Goal: Information Seeking & Learning: Learn about a topic

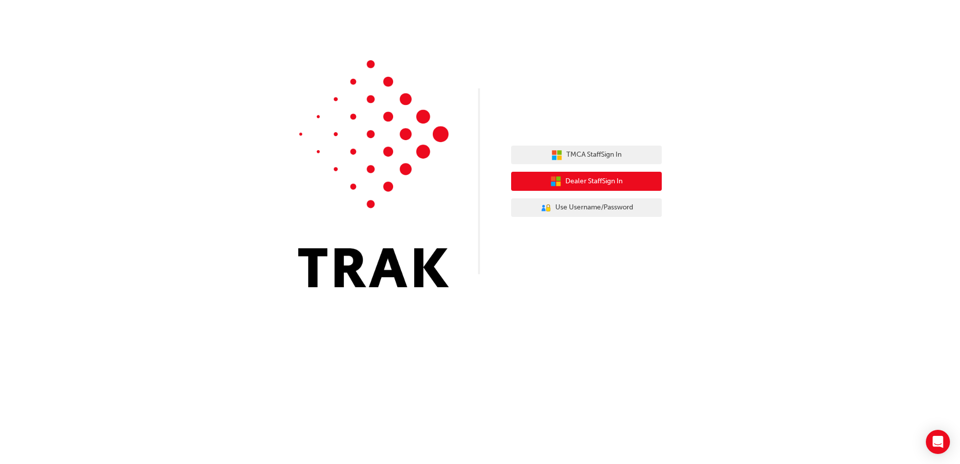
click at [581, 184] on span "Dealer Staff Sign In" at bounding box center [594, 182] width 57 height 12
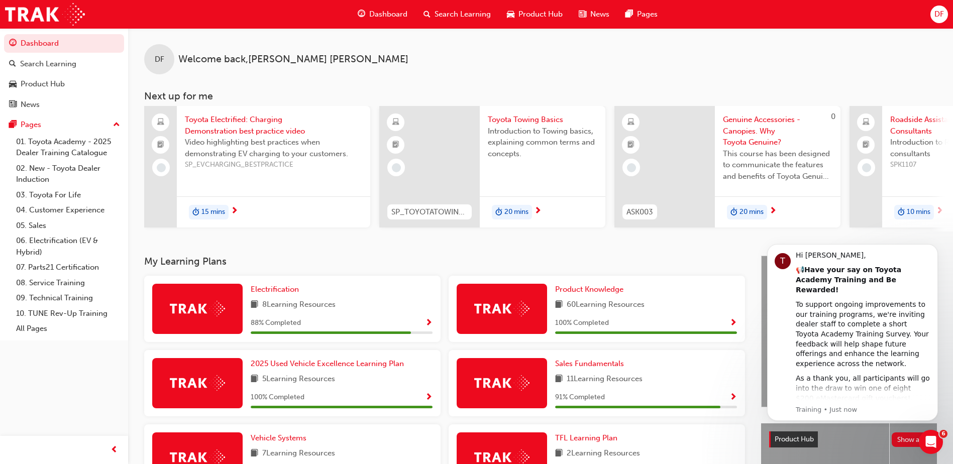
scroll to position [100, 0]
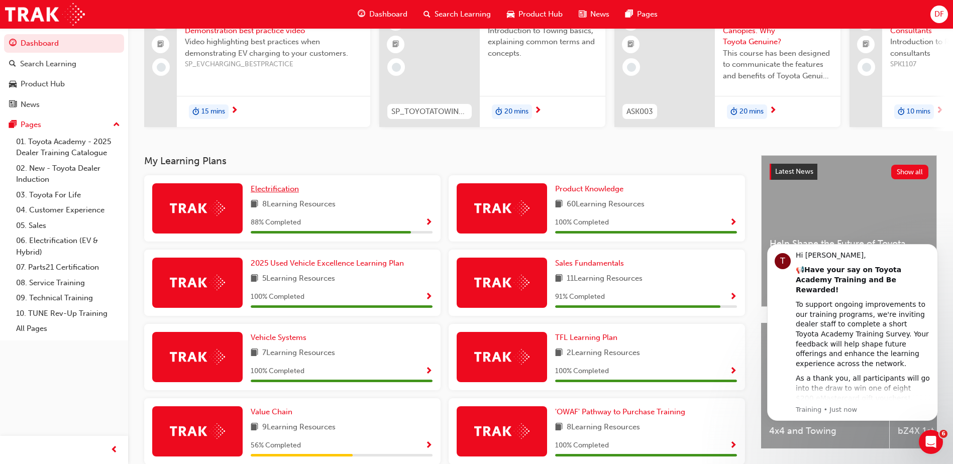
click at [289, 193] on span "Electrification" at bounding box center [275, 188] width 48 height 9
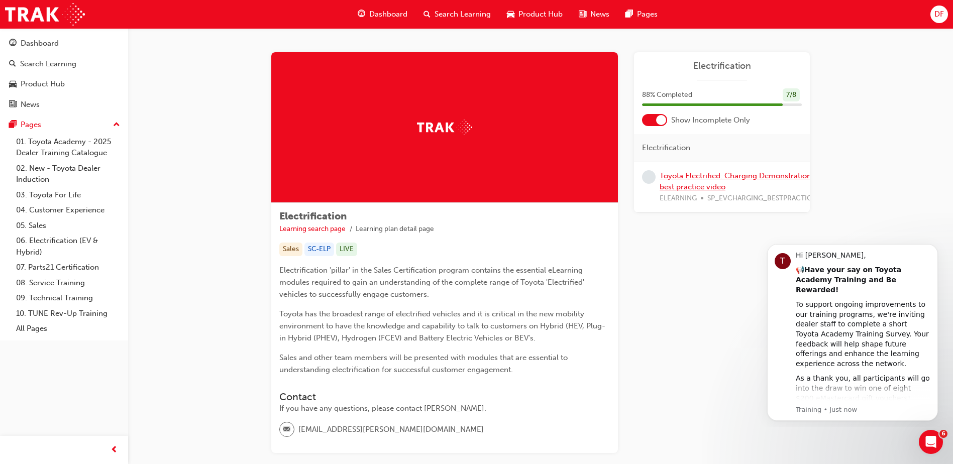
click at [685, 176] on link "Toyota Electrified: Charging Demonstration best practice video" at bounding box center [735, 181] width 152 height 21
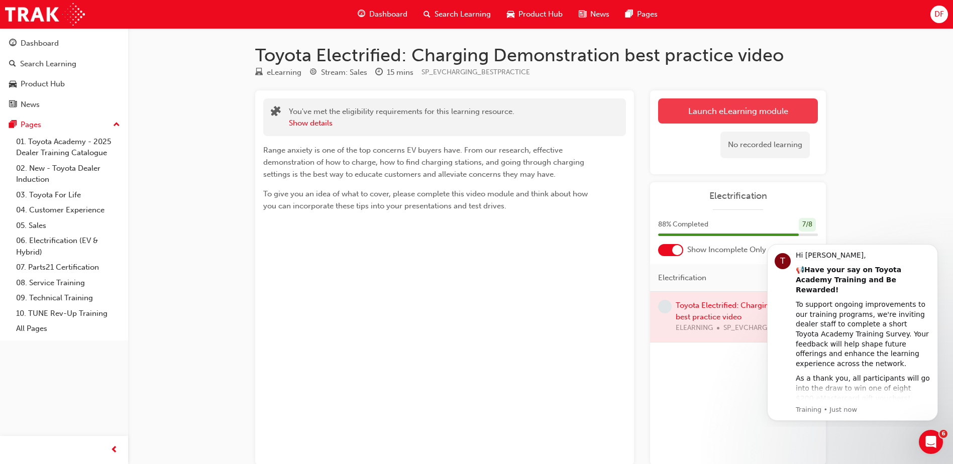
click at [716, 116] on link "Launch eLearning module" at bounding box center [738, 110] width 160 height 25
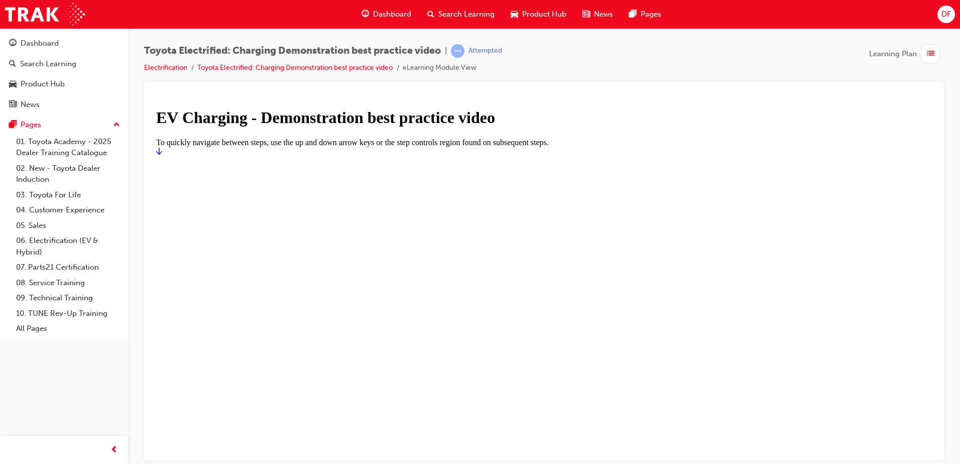
click at [535, 127] on h1 "EV Charging - Demonstration best practice video" at bounding box center [544, 117] width 776 height 19
click at [162, 154] on icon "Start" at bounding box center [159, 150] width 6 height 7
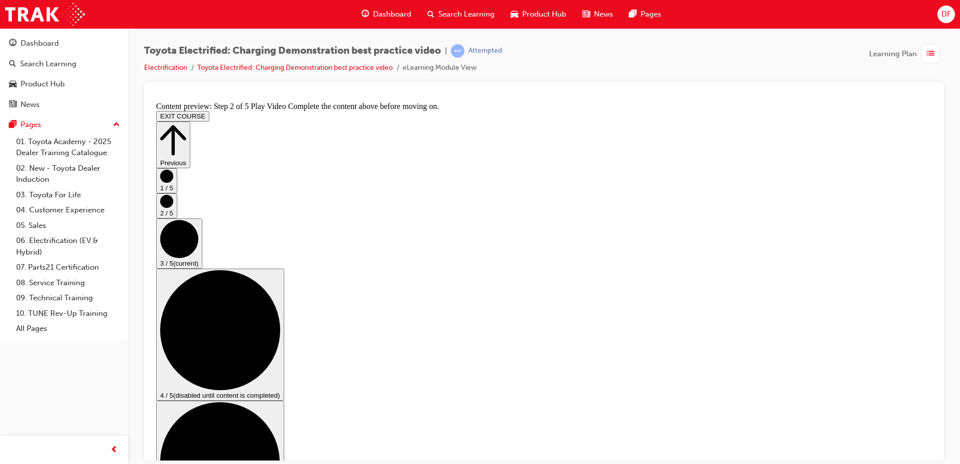
scroll to position [50, 0]
checkbox input "true"
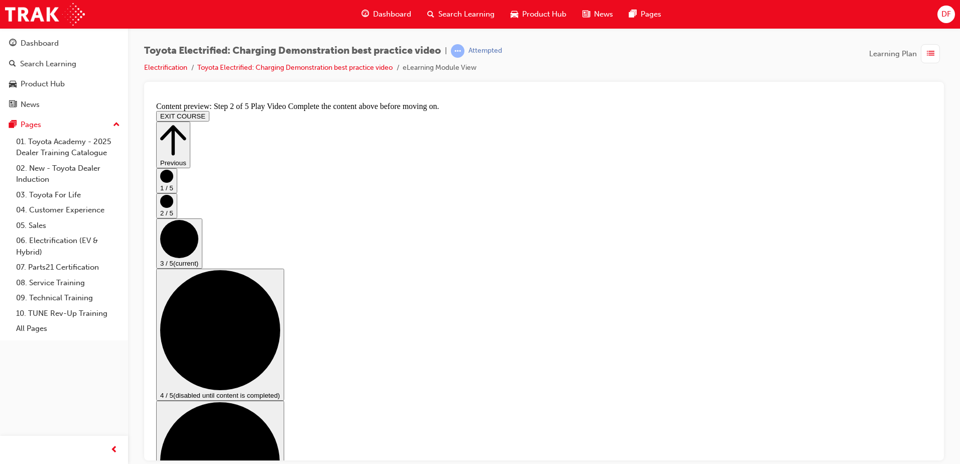
checkbox input "true"
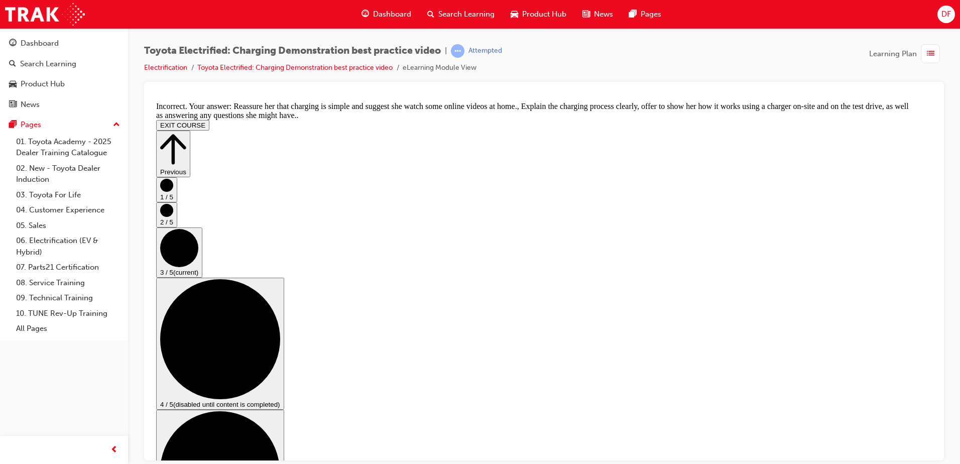
scroll to position [208, 0]
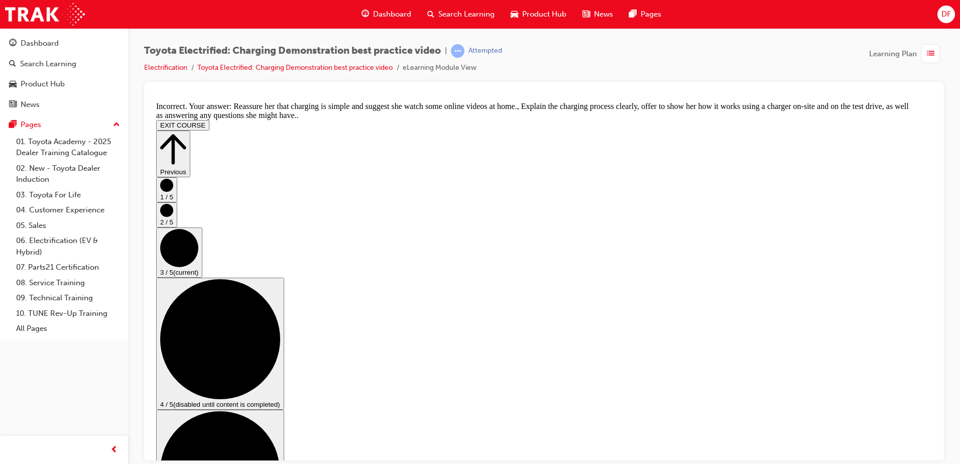
checkbox input "false"
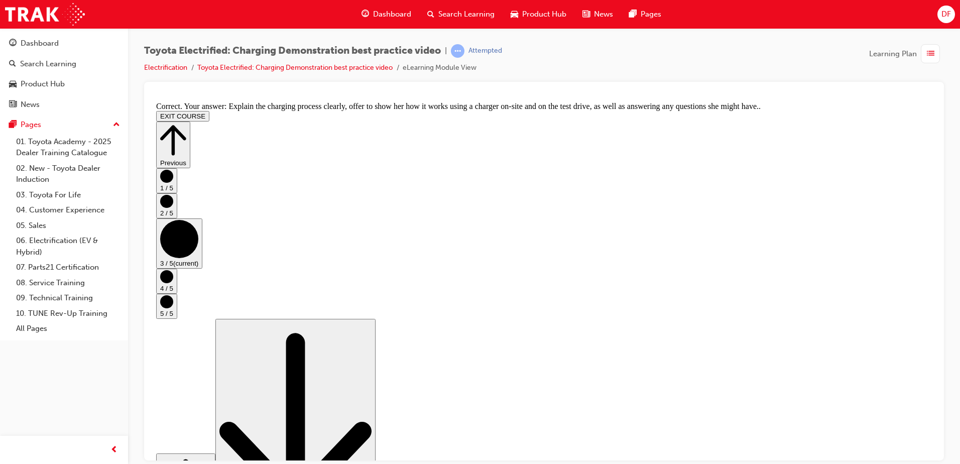
scroll to position [183, 0]
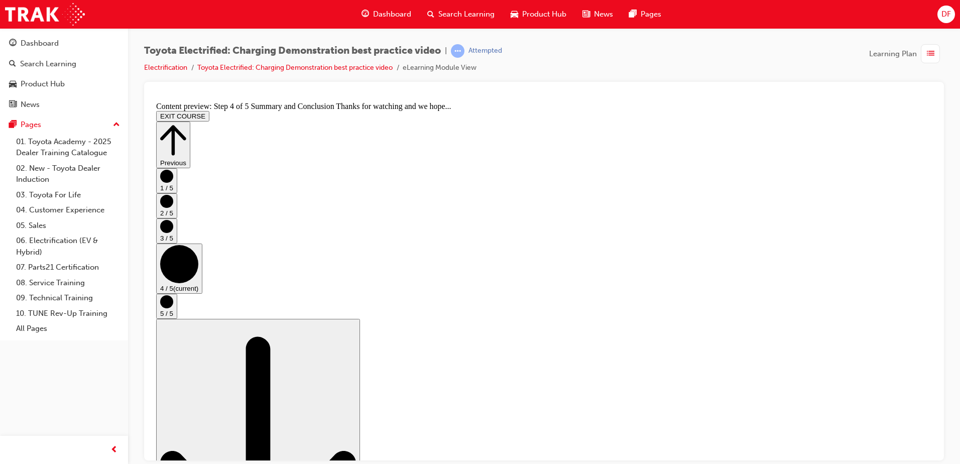
scroll to position [0, 0]
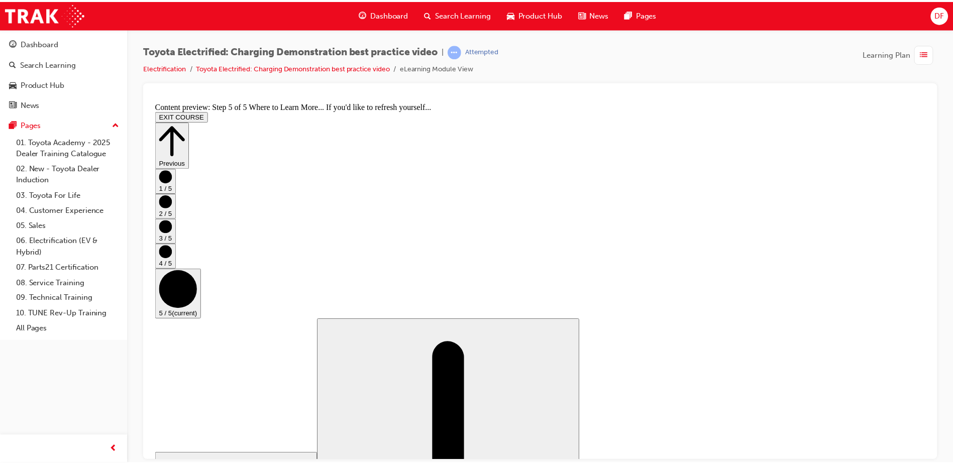
scroll to position [99, 0]
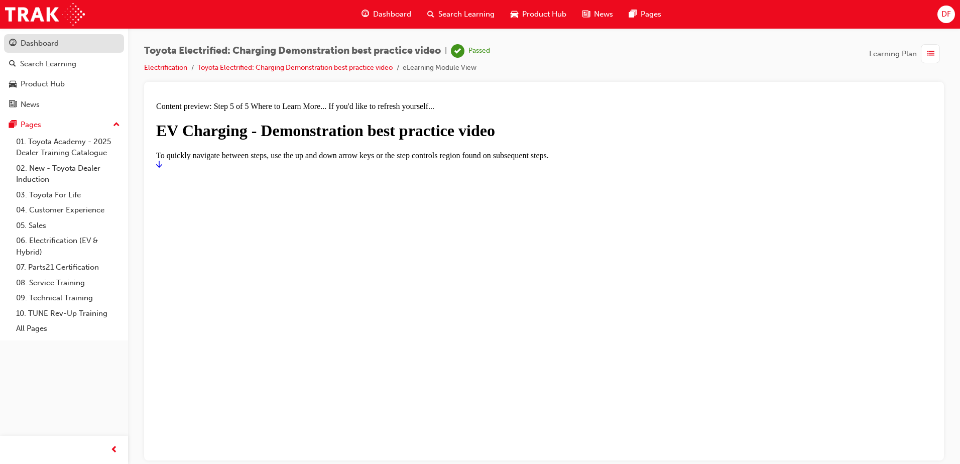
click at [49, 44] on div "Dashboard" at bounding box center [40, 44] width 38 height 12
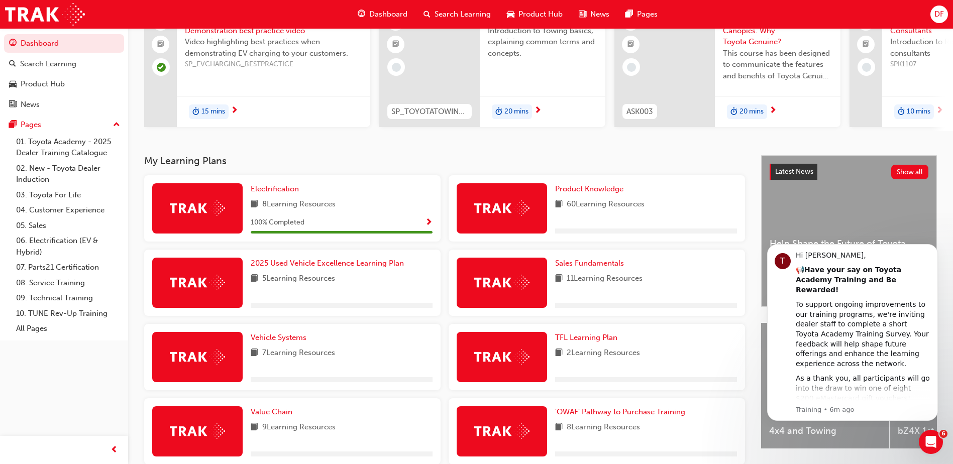
scroll to position [201, 0]
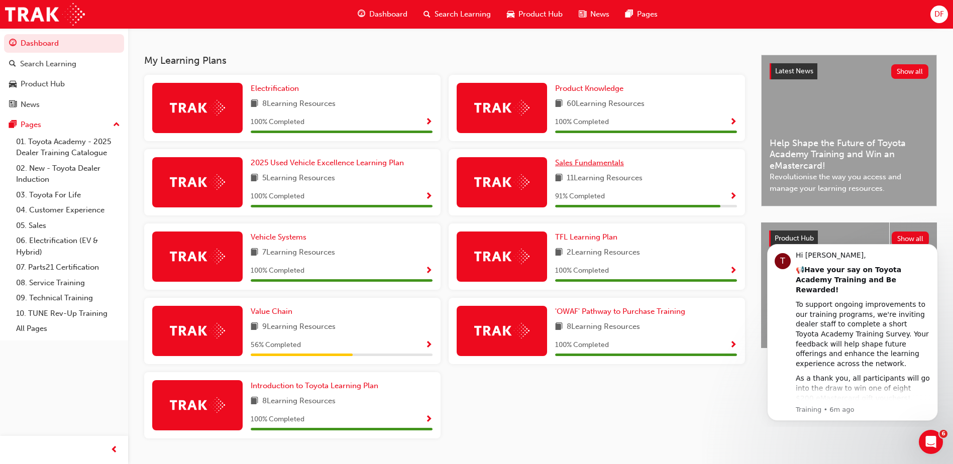
click at [607, 169] on link "Sales Fundamentals" at bounding box center [591, 163] width 73 height 12
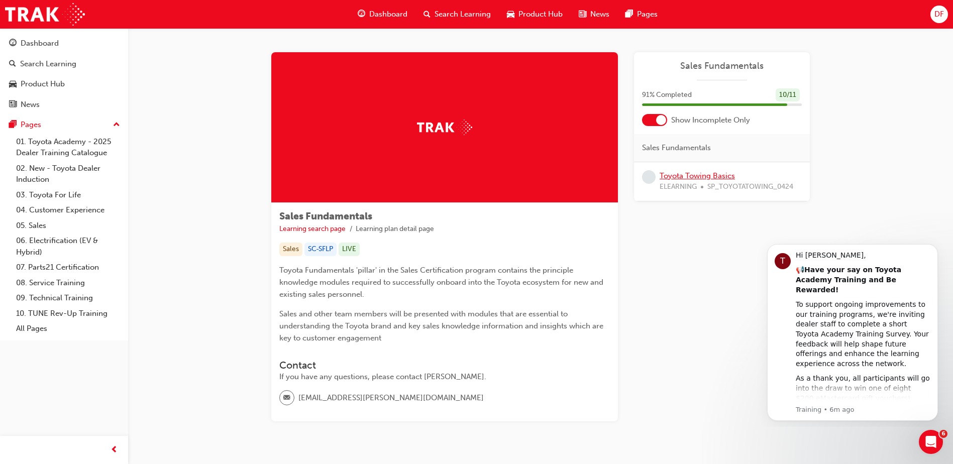
click at [698, 174] on link "Toyota Towing Basics" at bounding box center [696, 175] width 75 height 9
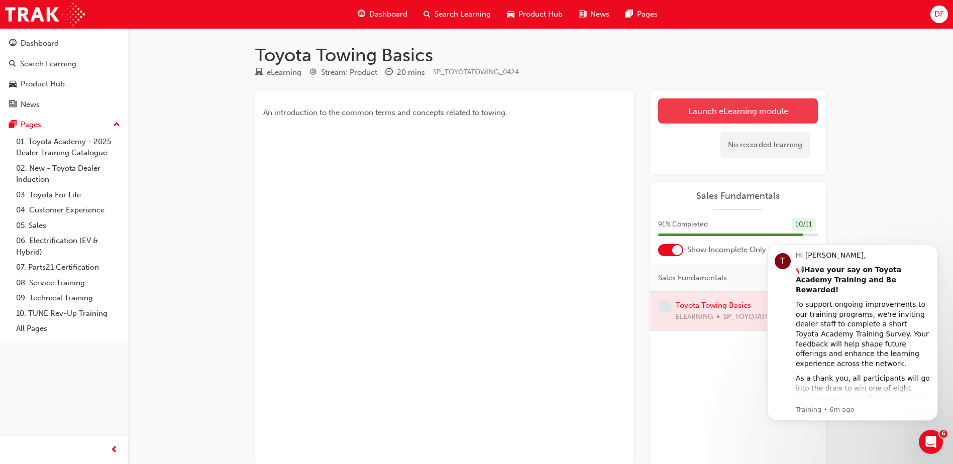
click at [733, 110] on link "Launch eLearning module" at bounding box center [738, 110] width 160 height 25
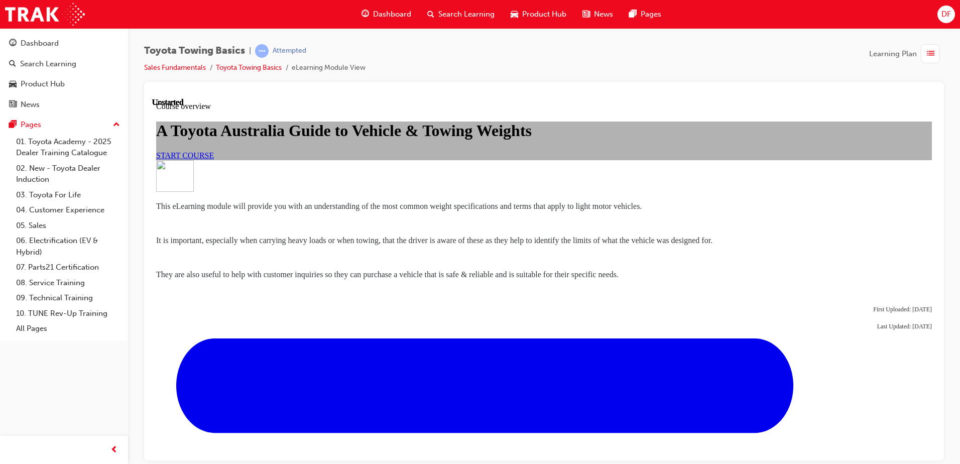
click at [214, 159] on link "START COURSE" at bounding box center [185, 155] width 58 height 9
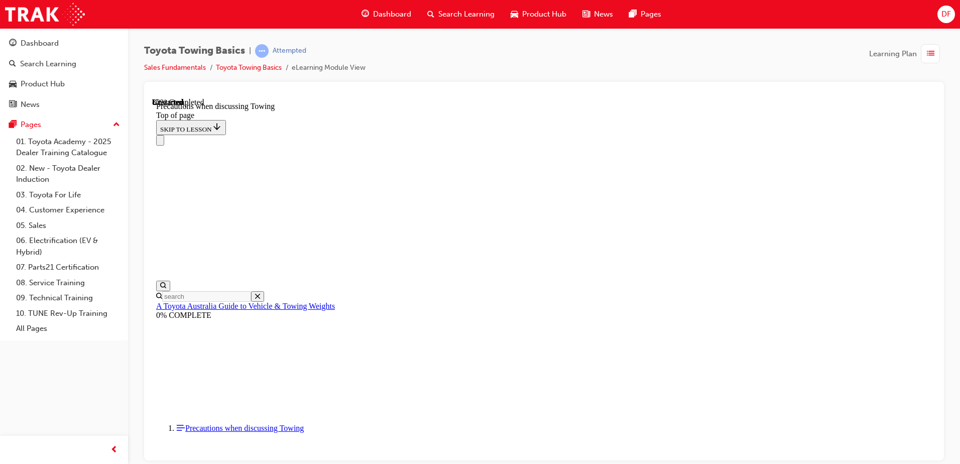
scroll to position [1080, 0]
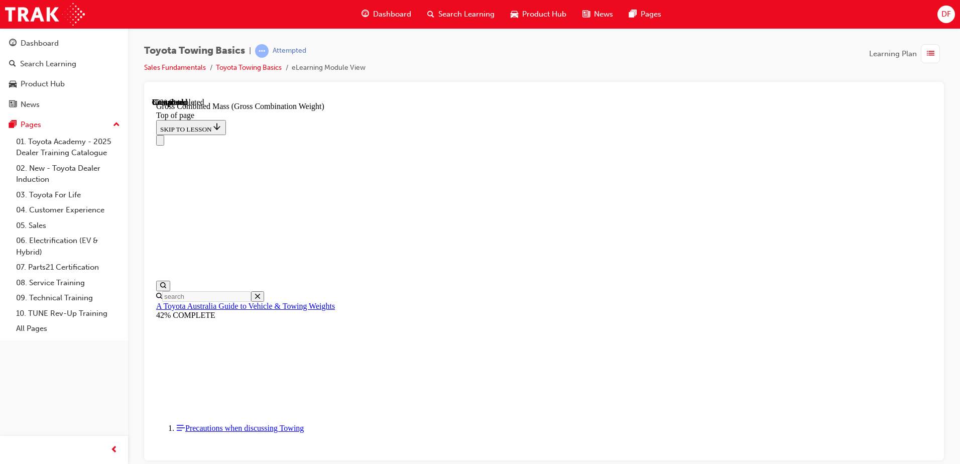
scroll to position [443, 0]
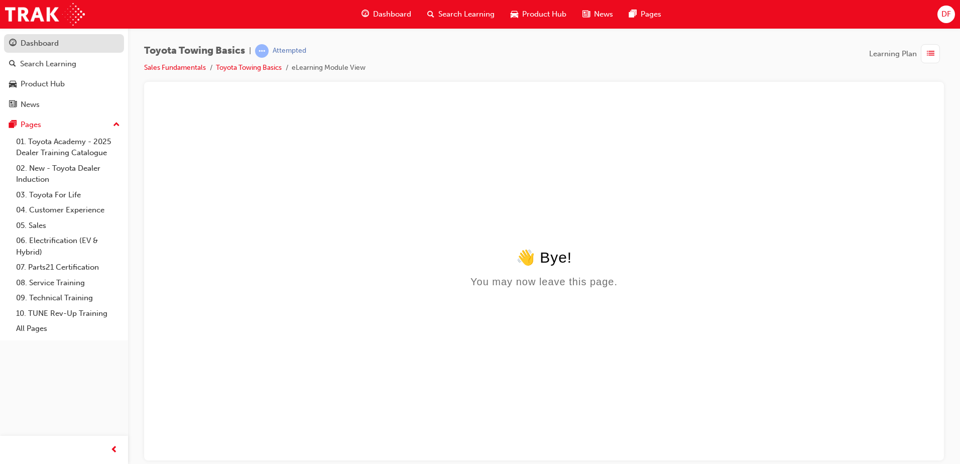
click at [25, 40] on div "Dashboard" at bounding box center [40, 44] width 38 height 12
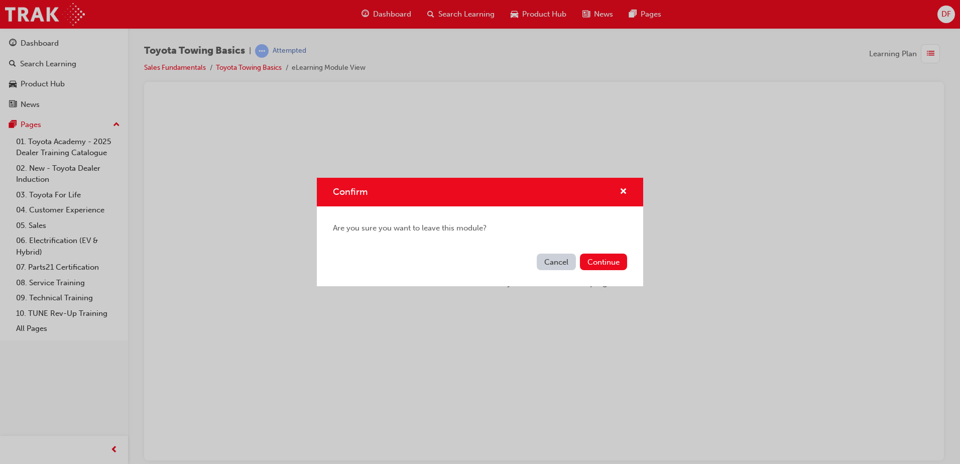
click at [563, 263] on button "Cancel" at bounding box center [556, 262] width 39 height 17
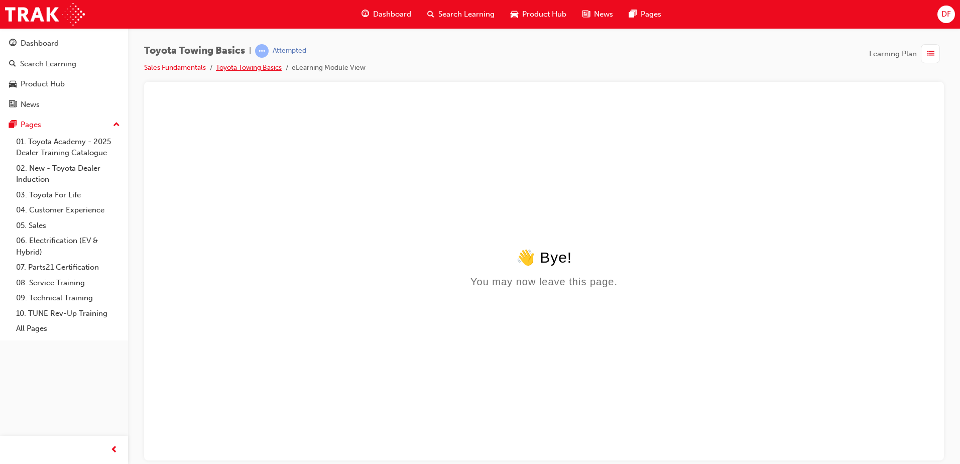
click at [269, 68] on link "Toyota Towing Basics" at bounding box center [249, 67] width 66 height 9
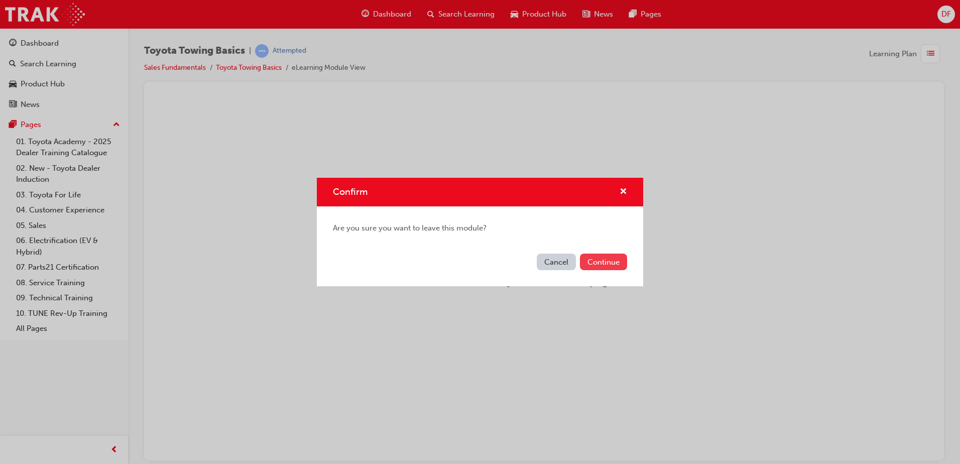
click at [607, 263] on button "Continue" at bounding box center [603, 262] width 47 height 17
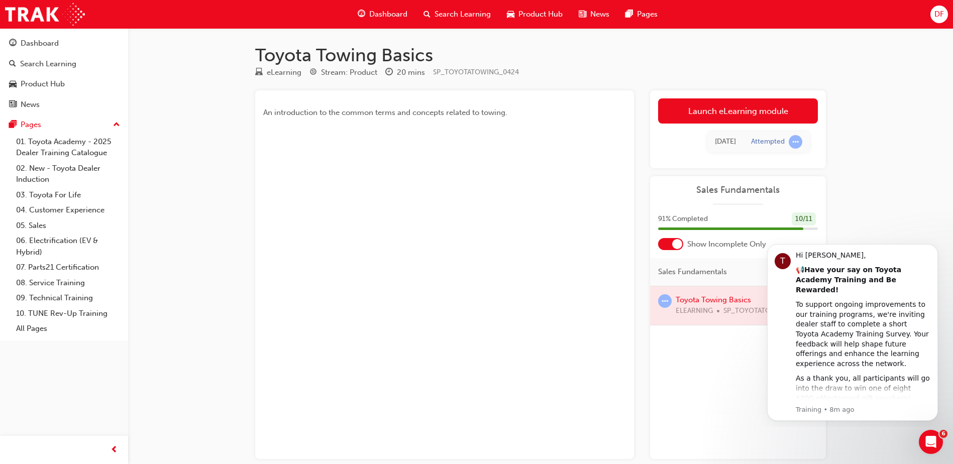
click at [716, 302] on div at bounding box center [738, 305] width 176 height 39
click at [794, 144] on span "learningRecordVerb_ATTEMPT-icon" at bounding box center [796, 142] width 14 height 14
click at [715, 114] on link "Launch eLearning module" at bounding box center [738, 110] width 160 height 25
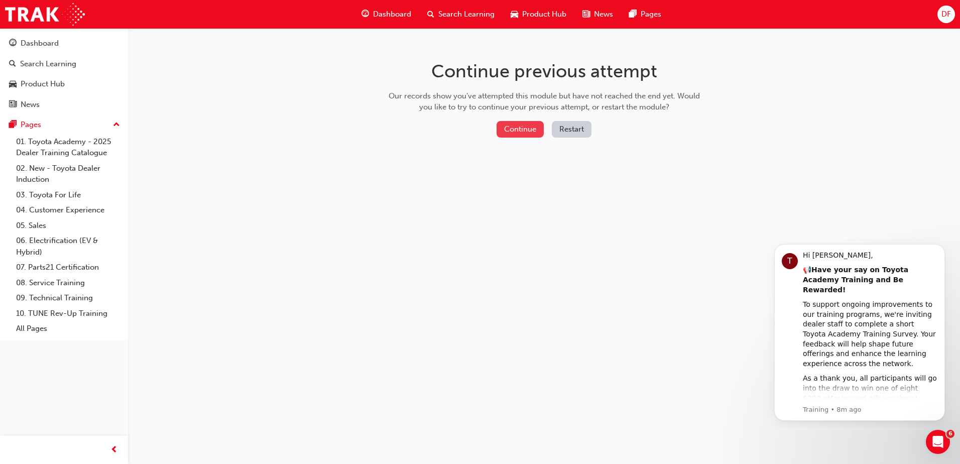
click at [525, 133] on button "Continue" at bounding box center [520, 129] width 47 height 17
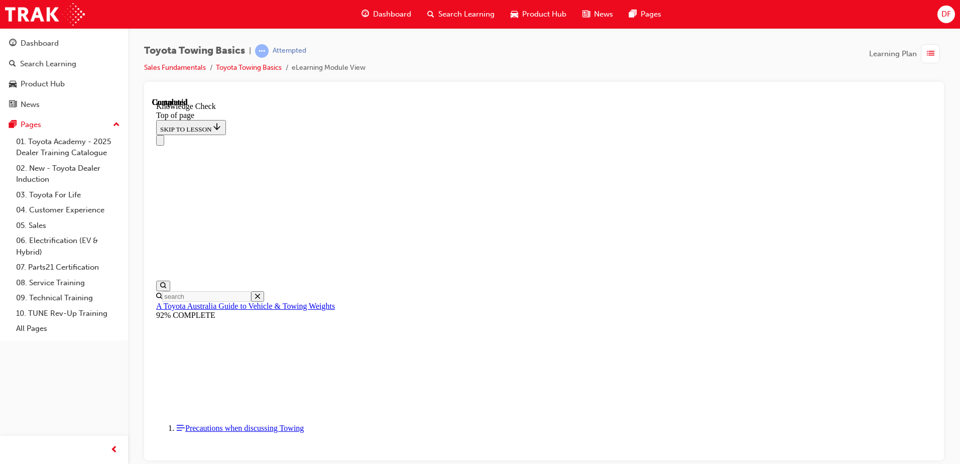
scroll to position [182, 0]
drag, startPoint x: 294, startPoint y: 10843, endPoint x: 536, endPoint y: 10786, distance: 248.5
drag, startPoint x: 531, startPoint y: 10785, endPoint x: 362, endPoint y: 10836, distance: 176.7
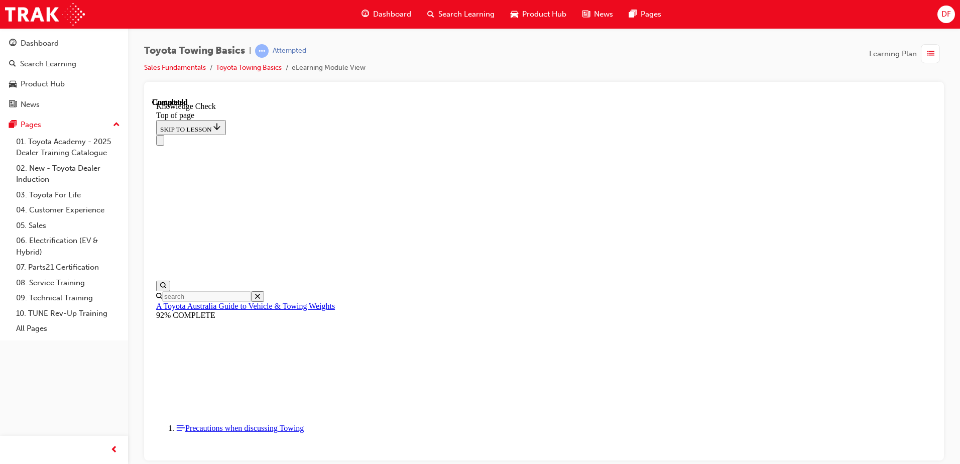
drag, startPoint x: 301, startPoint y: 10841, endPoint x: 540, endPoint y: 10787, distance: 245.1
drag, startPoint x: 301, startPoint y: 10840, endPoint x: 431, endPoint y: 10737, distance: 165.9
drag, startPoint x: 298, startPoint y: 10844, endPoint x: 367, endPoint y: 10675, distance: 182.0
drag, startPoint x: 293, startPoint y: 10845, endPoint x: 271, endPoint y: 10797, distance: 52.4
drag, startPoint x: 294, startPoint y: 10837, endPoint x: 499, endPoint y: 10601, distance: 312.6
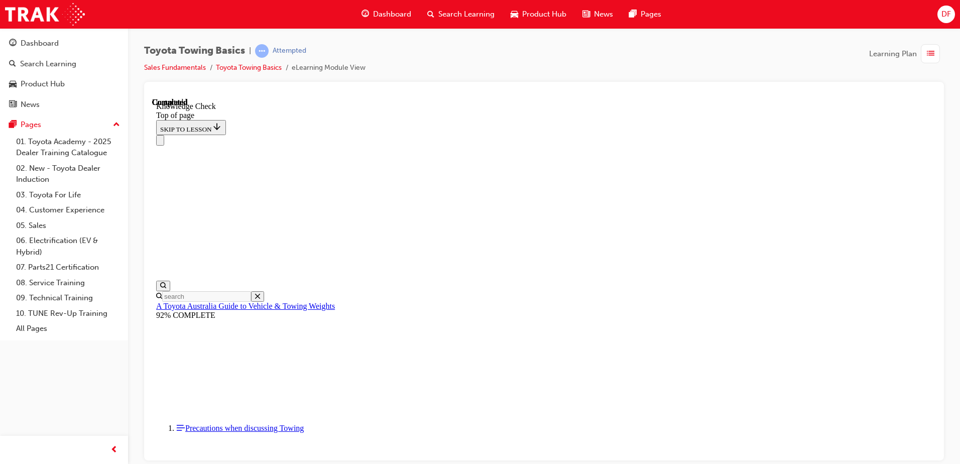
drag, startPoint x: 296, startPoint y: 10835, endPoint x: 364, endPoint y: 10669, distance: 178.6
drag, startPoint x: 288, startPoint y: 10840, endPoint x: 616, endPoint y: 10771, distance: 335.7
drag, startPoint x: 294, startPoint y: 10841, endPoint x: 533, endPoint y: 10786, distance: 245.7
drag, startPoint x: 299, startPoint y: 10843, endPoint x: 427, endPoint y: 10736, distance: 166.5
drag, startPoint x: 295, startPoint y: 10844, endPoint x: 275, endPoint y: 10797, distance: 51.3
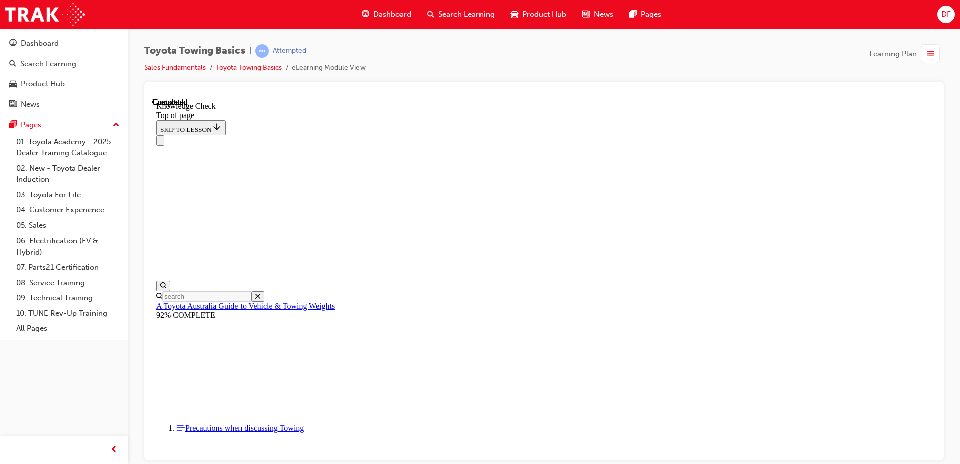
drag, startPoint x: 297, startPoint y: 10840, endPoint x: 371, endPoint y: 10582, distance: 269.0
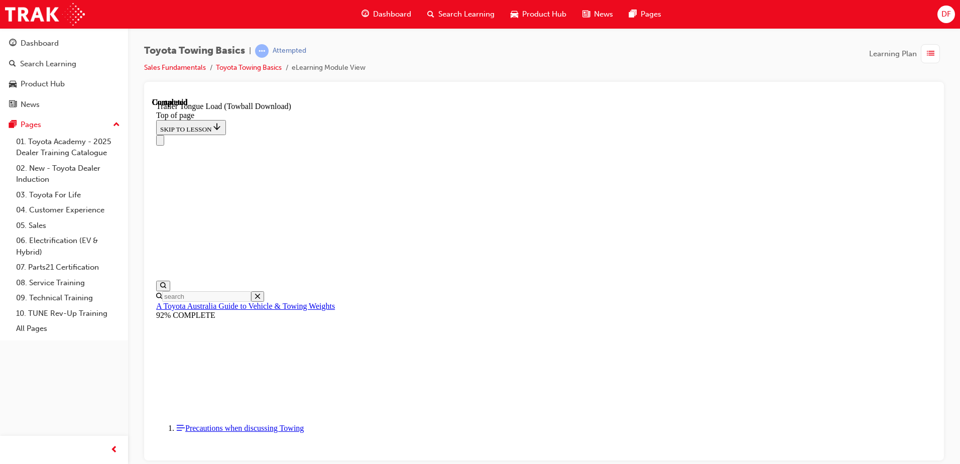
scroll to position [1437, 0]
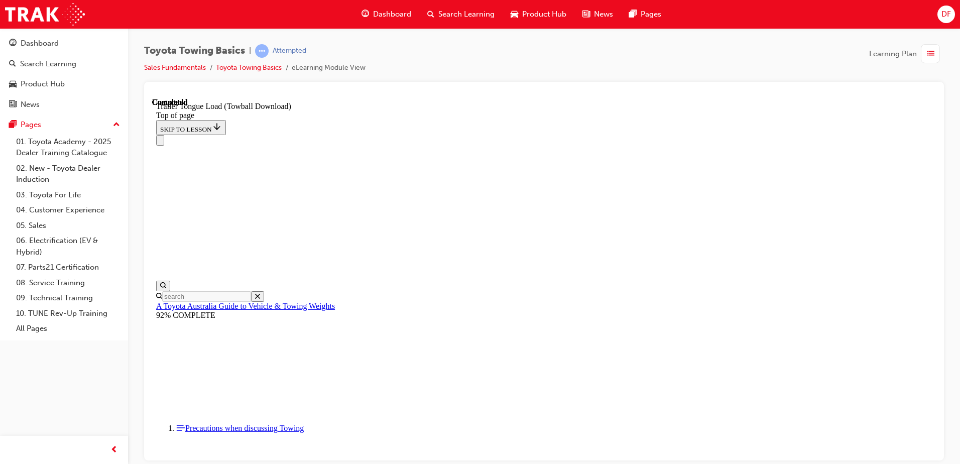
type input "1000"
type input "1500"
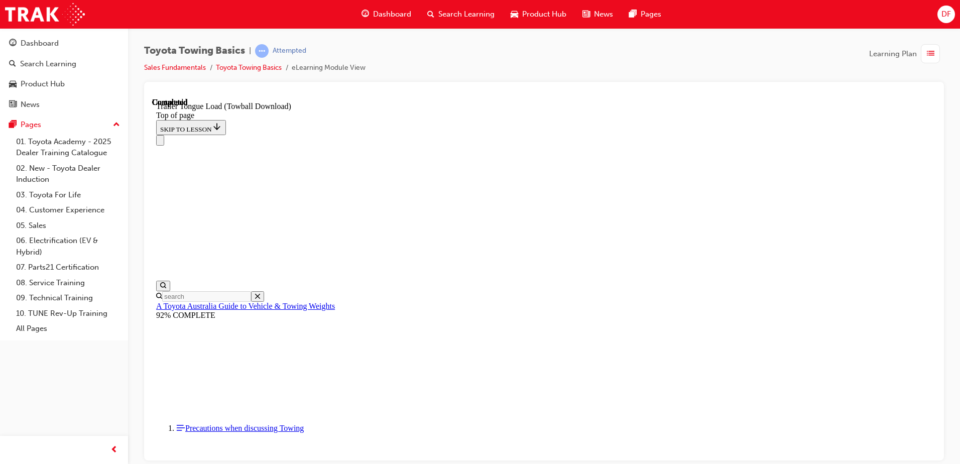
type input "500"
type input "20"
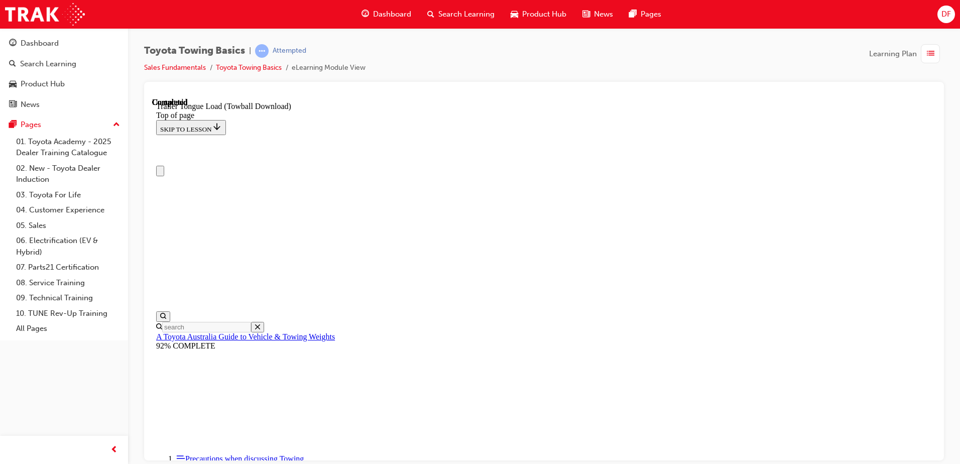
scroll to position [0, 0]
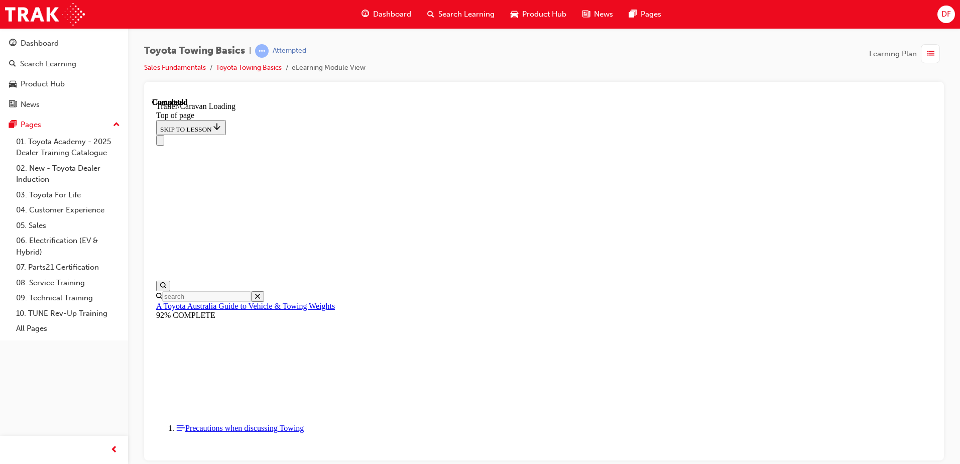
scroll to position [433, 0]
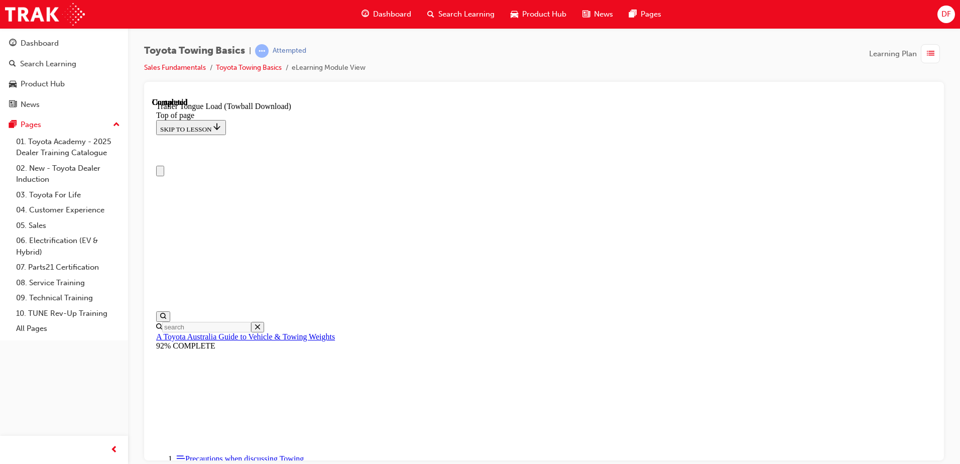
scroll to position [0, 0]
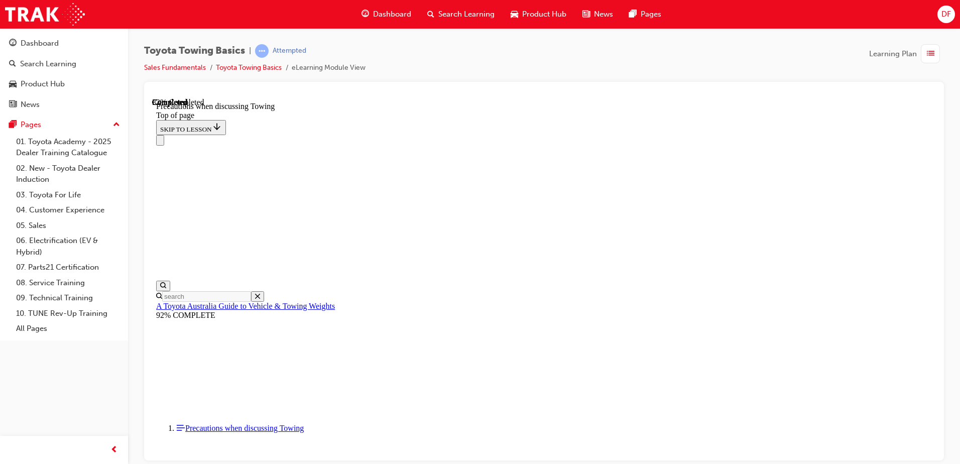
drag, startPoint x: 429, startPoint y: 223, endPoint x: 435, endPoint y: 261, distance: 38.2
drag, startPoint x: 424, startPoint y: 281, endPoint x: 428, endPoint y: 287, distance: 7.7
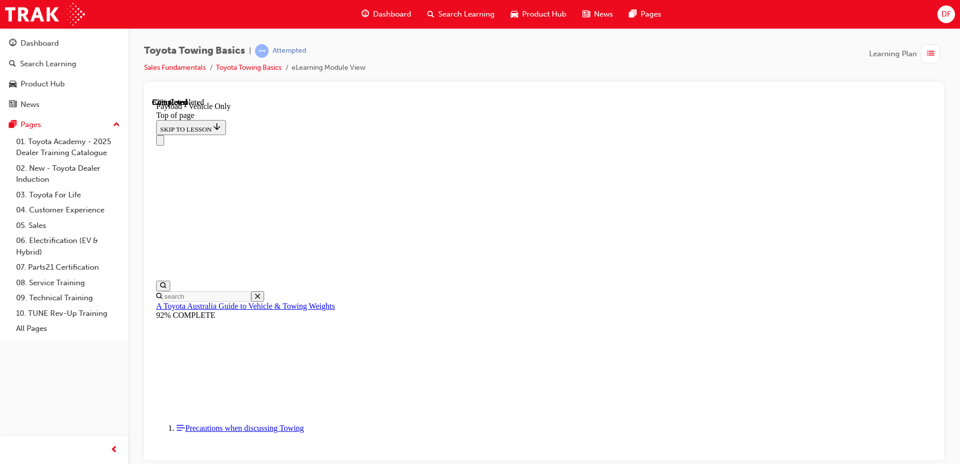
scroll to position [1136, 0]
type input "3050"
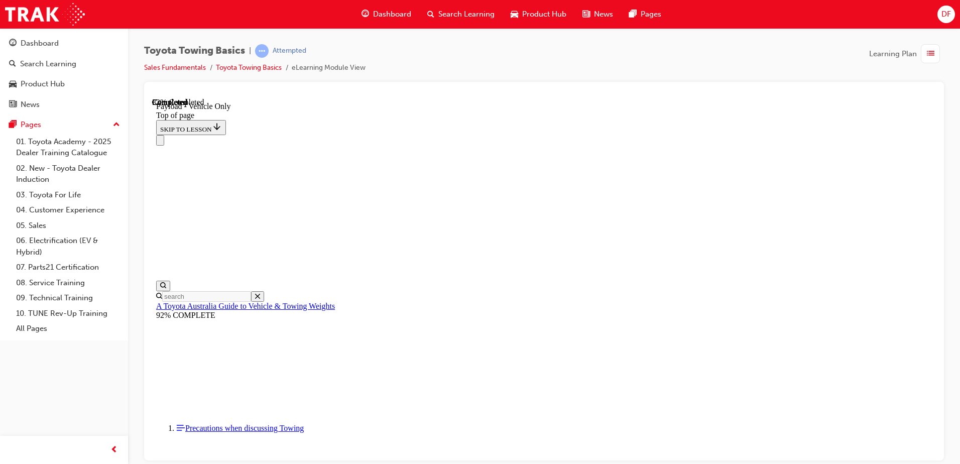
type input "2100"
type input "400"
type input "200"
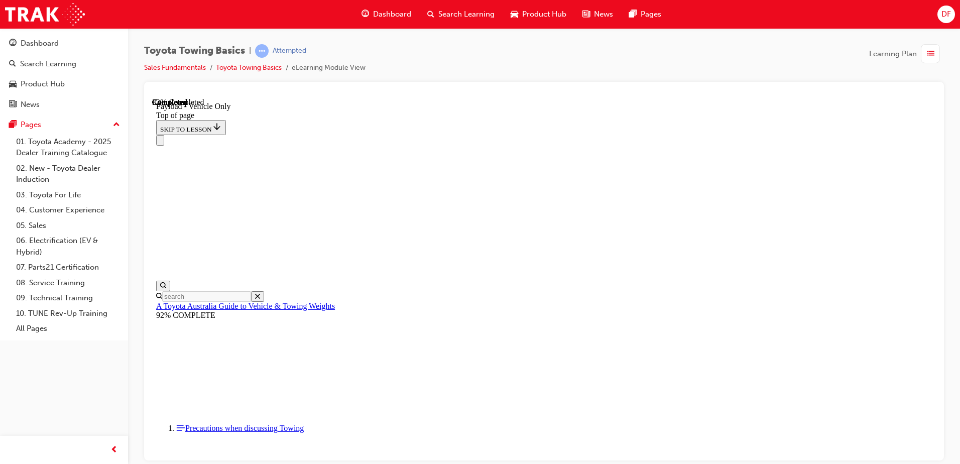
type input "87"
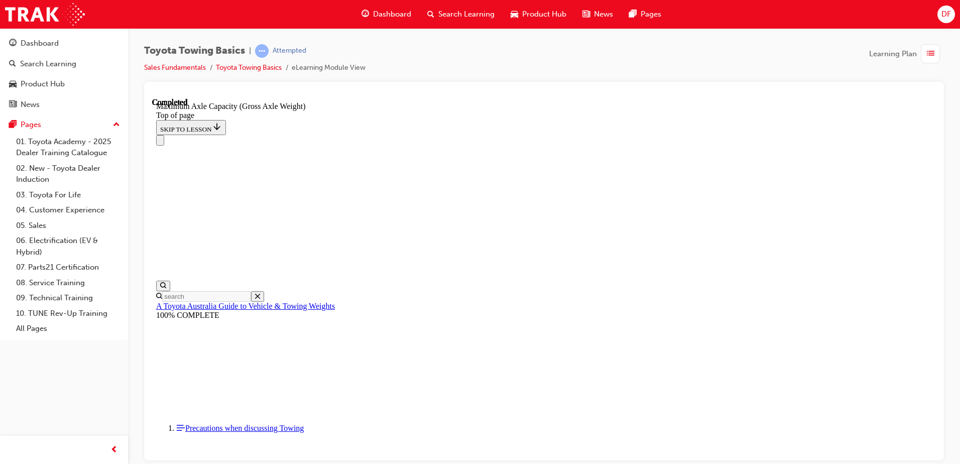
scroll to position [870, 0]
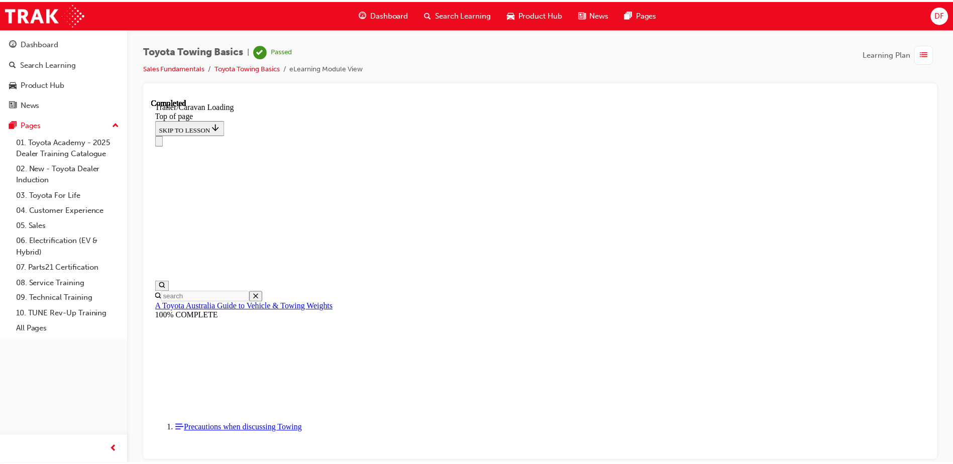
scroll to position [31, 0]
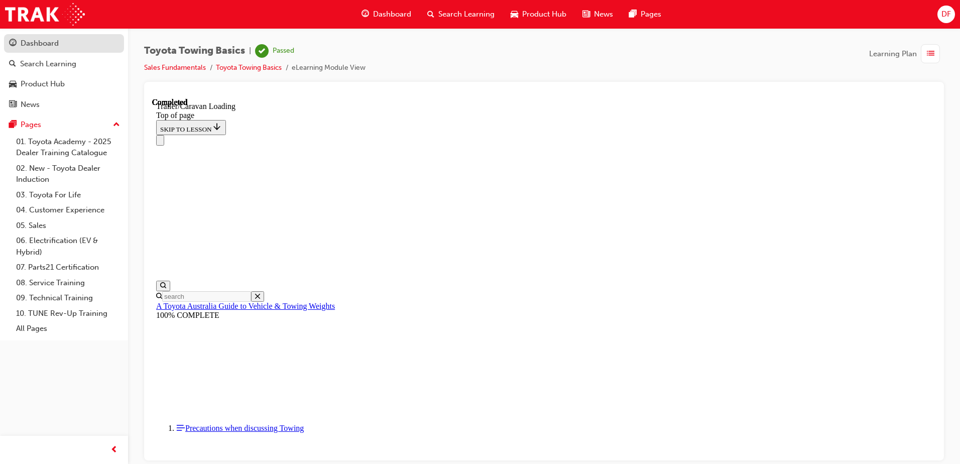
click at [37, 45] on div "Dashboard" at bounding box center [40, 44] width 38 height 12
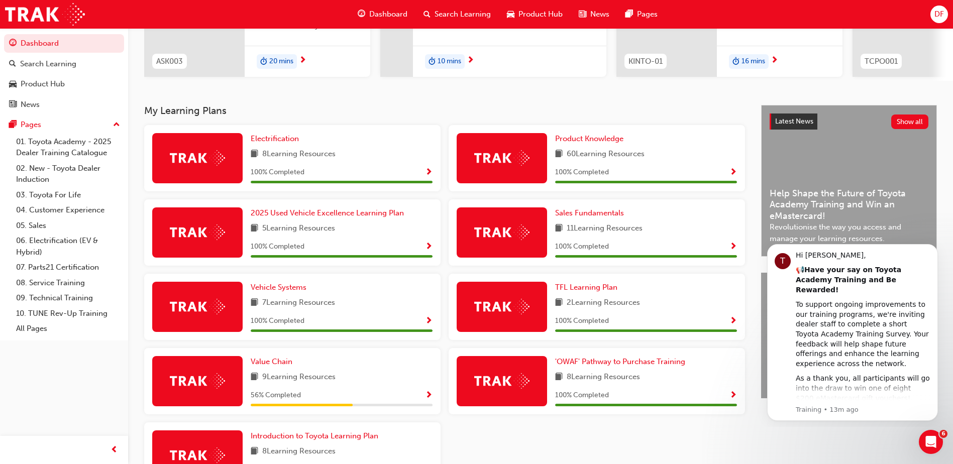
scroll to position [229, 0]
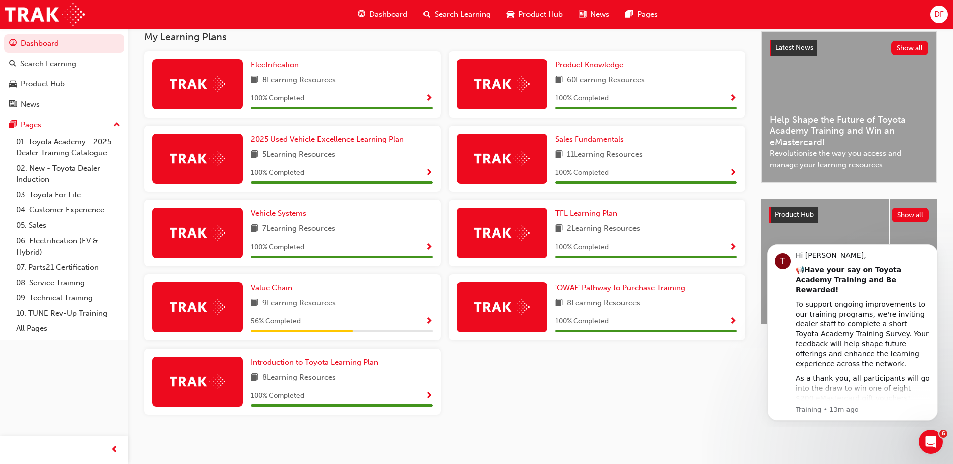
click at [274, 287] on span "Value Chain" at bounding box center [272, 287] width 42 height 9
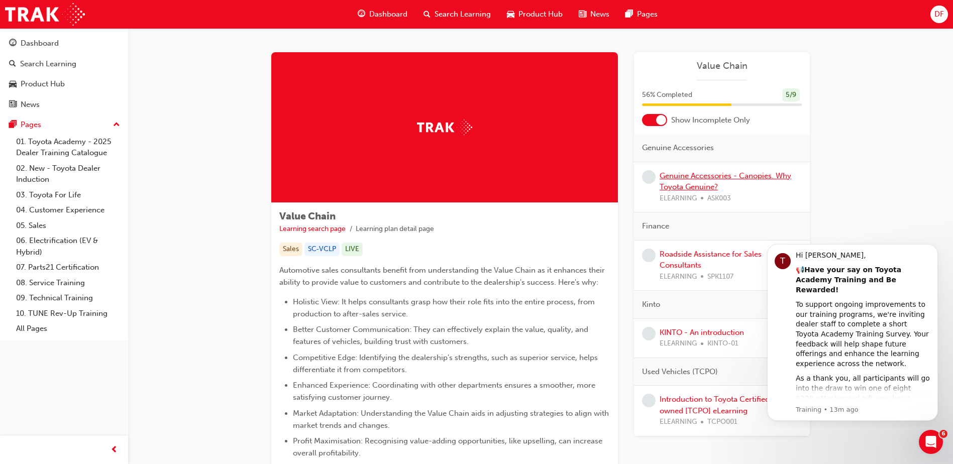
click at [696, 177] on link "Genuine Accessories - Canopies. Why Toyota Genuine?" at bounding box center [725, 181] width 132 height 21
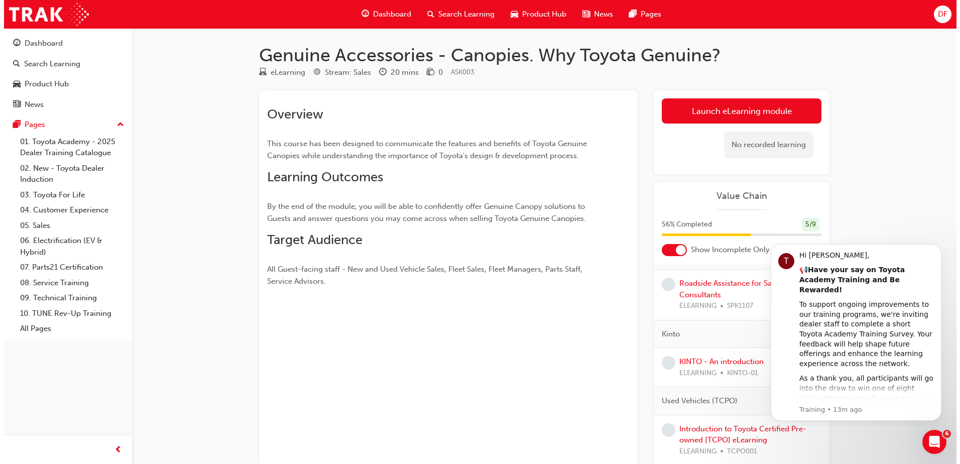
scroll to position [101, 0]
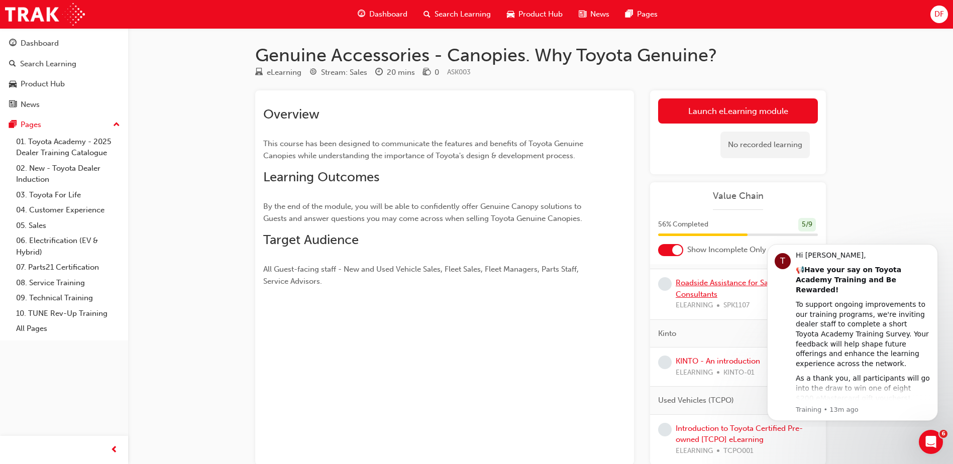
click at [705, 286] on link "Roadside Assistance for Sales Consultants" at bounding box center [727, 288] width 102 height 21
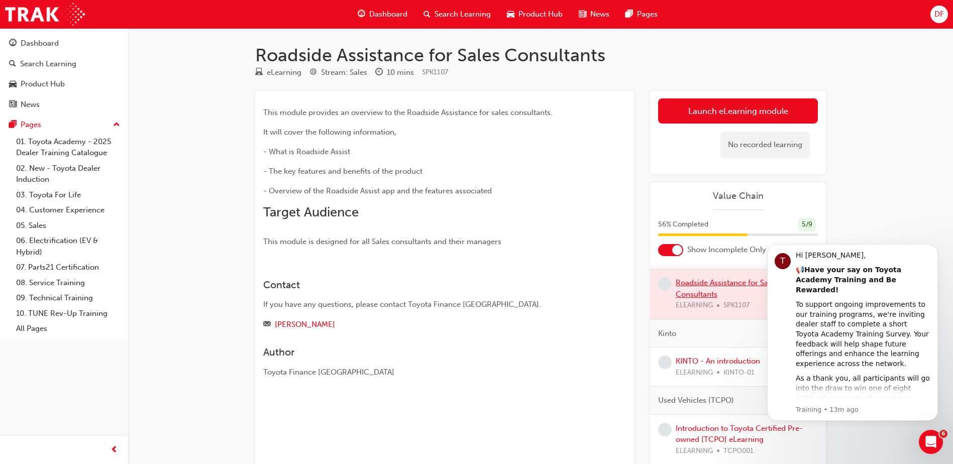
click at [705, 286] on div at bounding box center [738, 294] width 176 height 50
click at [738, 105] on link "Launch eLearning module" at bounding box center [738, 110] width 160 height 25
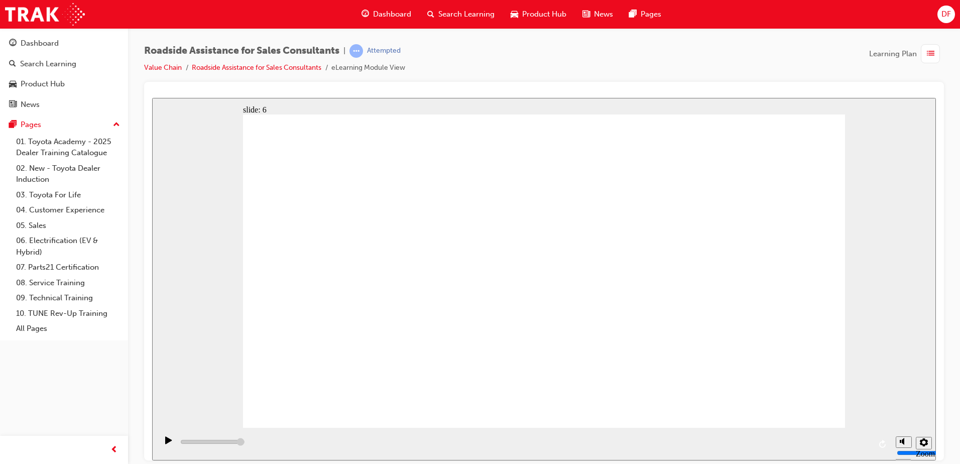
type input "23000"
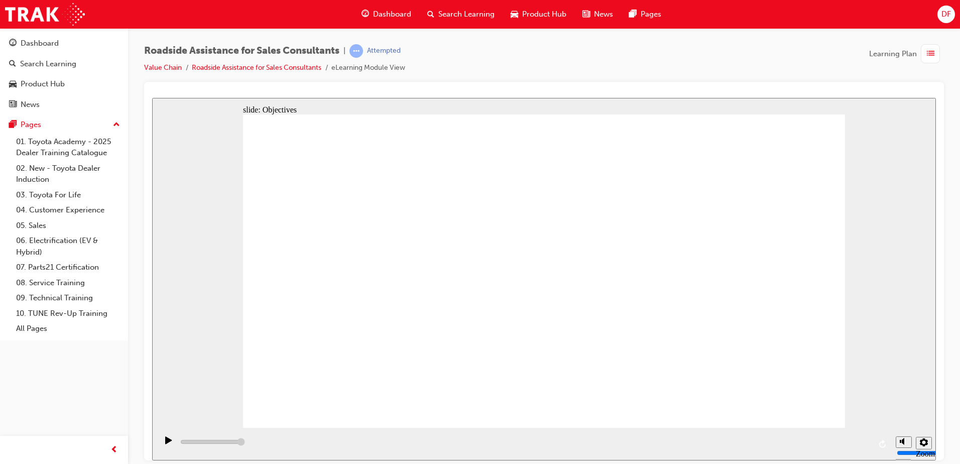
checkbox input "true"
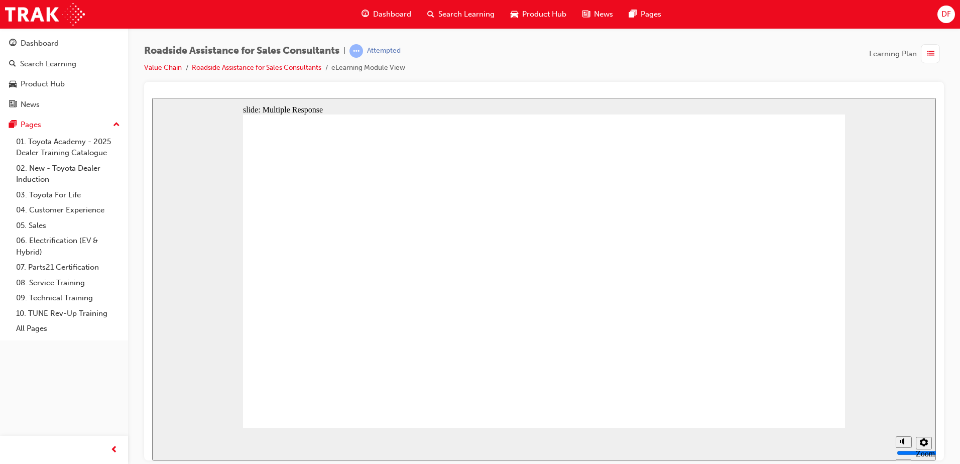
checkbox input "true"
checkbox input "false"
checkbox input "true"
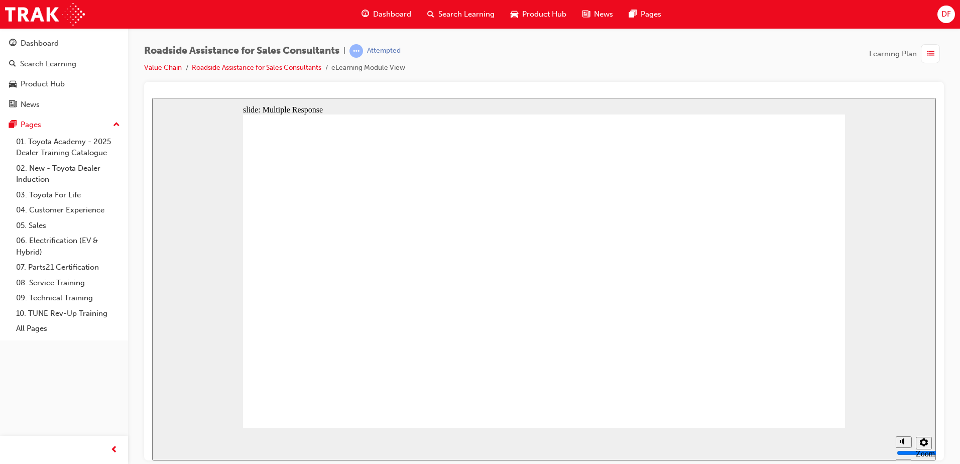
checkbox input "true"
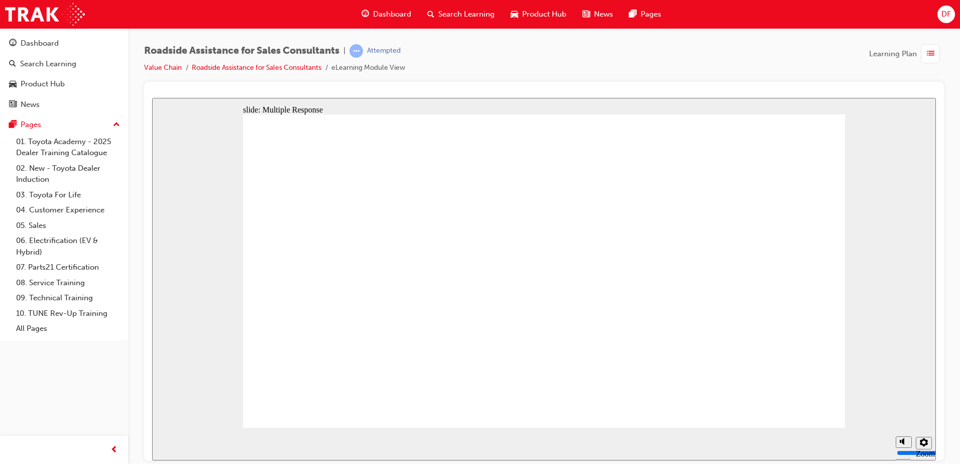
checkbox input "true"
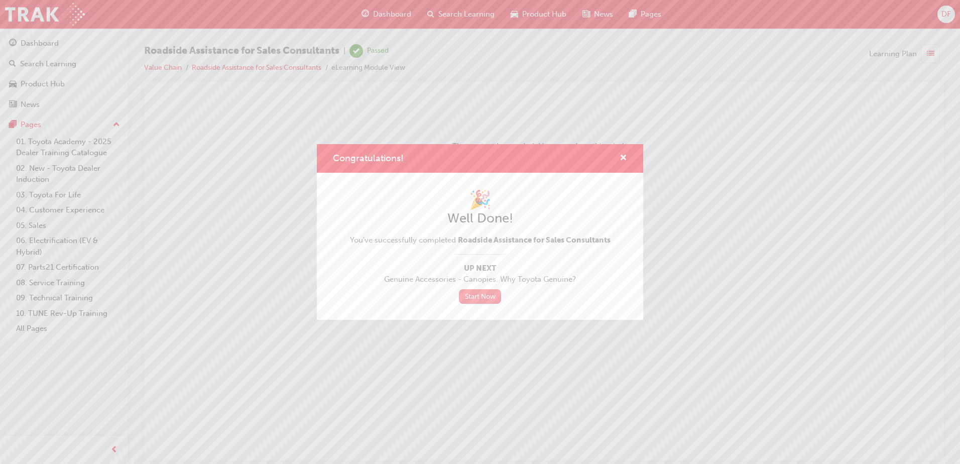
click at [488, 297] on link "Start Now" at bounding box center [480, 296] width 42 height 15
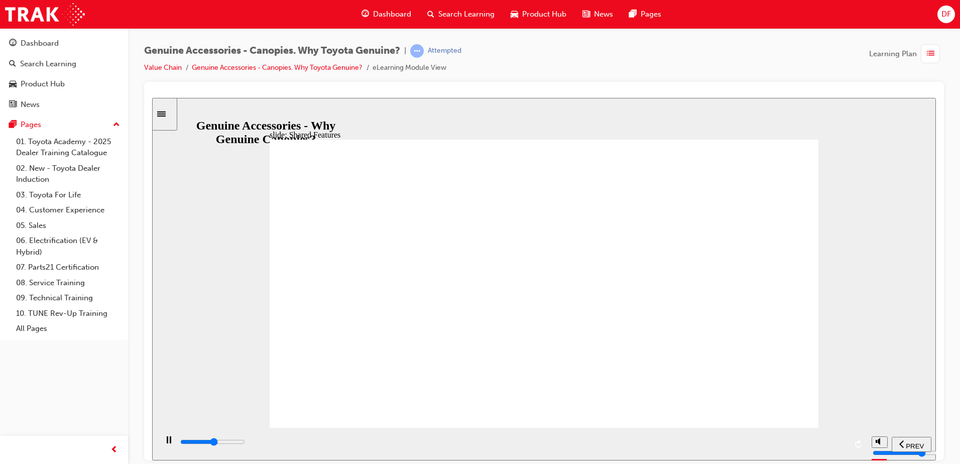
drag, startPoint x: 609, startPoint y: 379, endPoint x: 620, endPoint y: 379, distance: 11.6
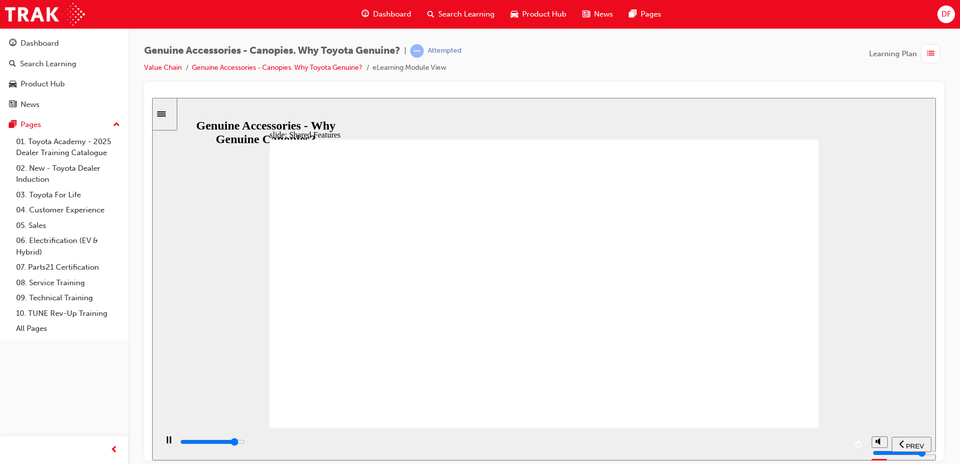
drag, startPoint x: 653, startPoint y: 382, endPoint x: 667, endPoint y: 381, distance: 14.1
drag, startPoint x: 697, startPoint y: 381, endPoint x: 715, endPoint y: 383, distance: 17.6
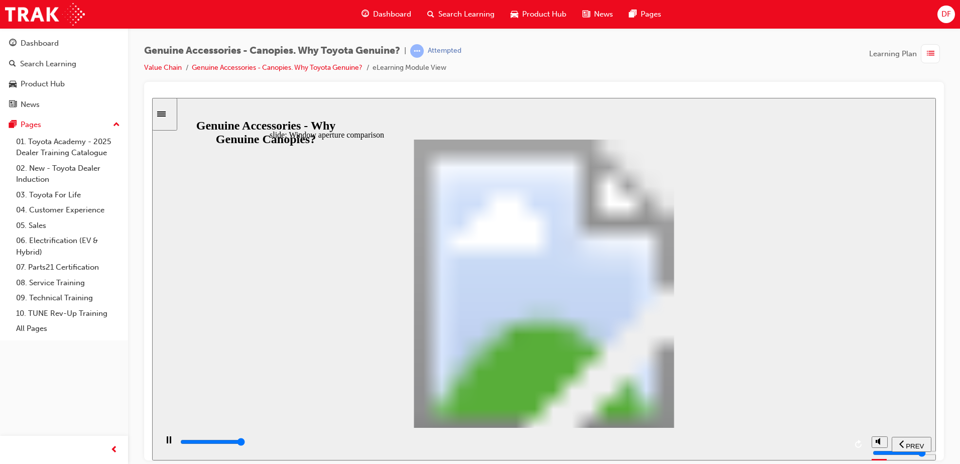
type input "27500"
drag, startPoint x: 608, startPoint y: 296, endPoint x: 621, endPoint y: 296, distance: 13.6
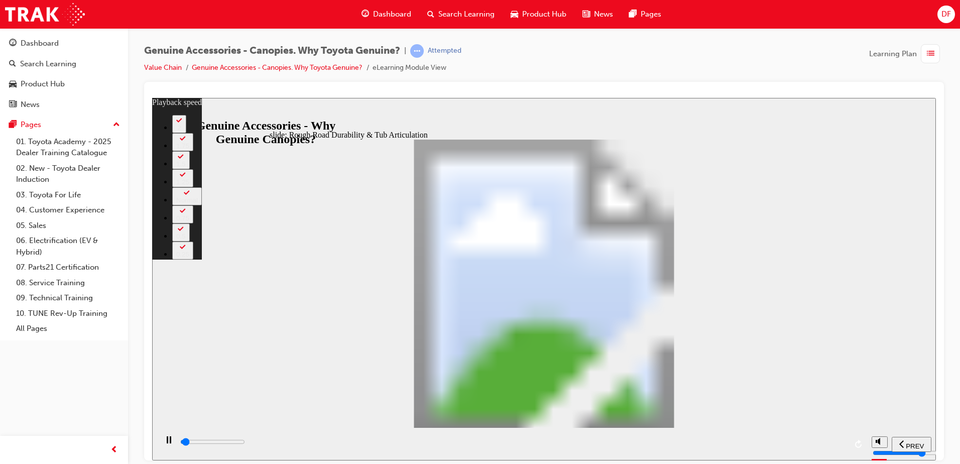
type input "1000"
type input "0"
type input "1000"
type input "0"
type input "1100"
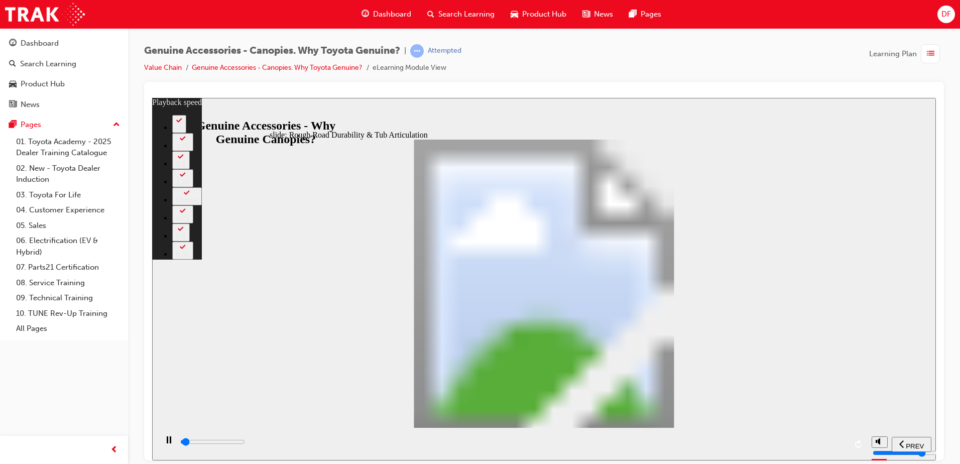
type input "0"
type input "1100"
type input "0"
type input "1100"
type input "0"
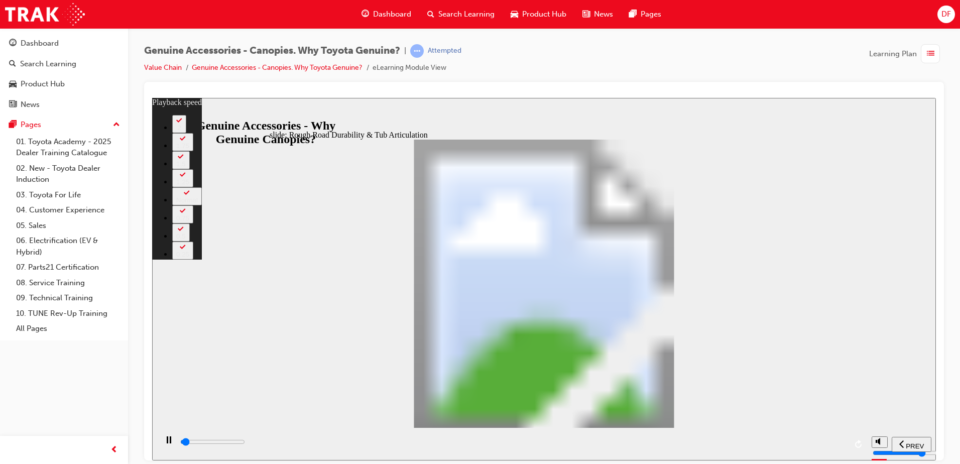
type input "1100"
type input "0"
type input "1100"
type input "0"
type input "1200"
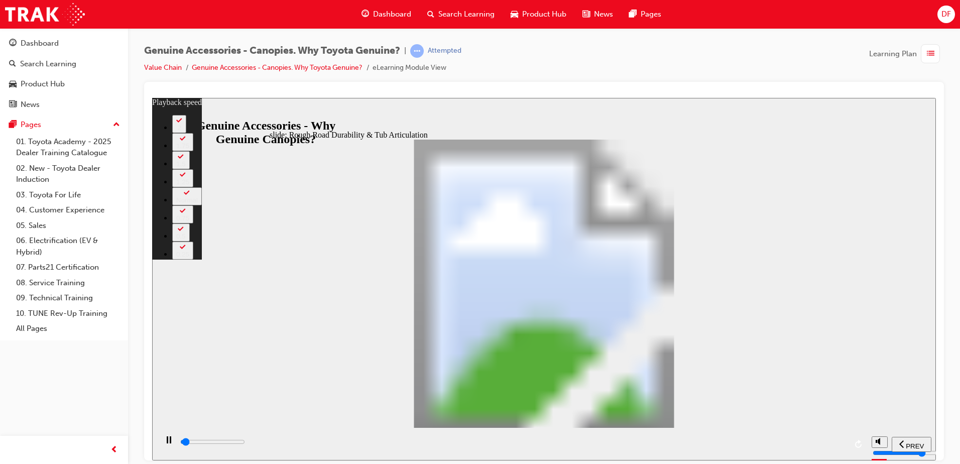
type input "0"
type input "1200"
type input "0"
type input "1200"
type input "0"
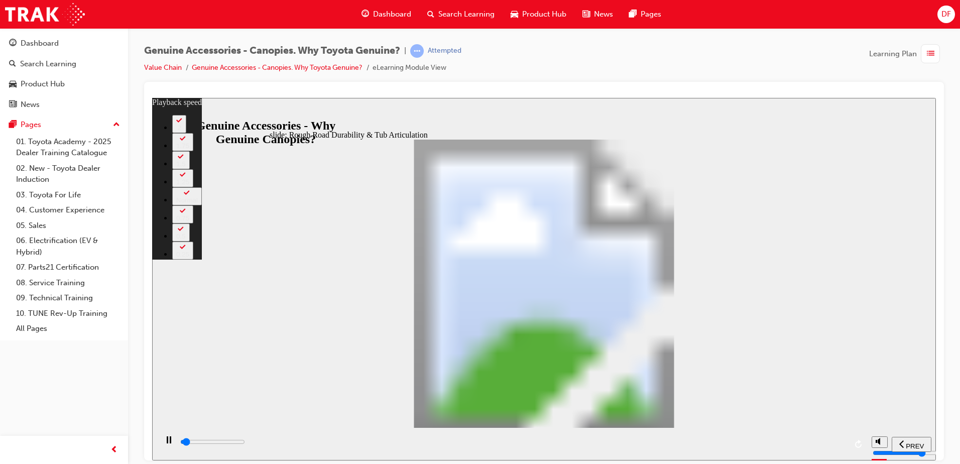
type input "1200"
type input "0"
type input "1200"
type input "0"
type input "1200"
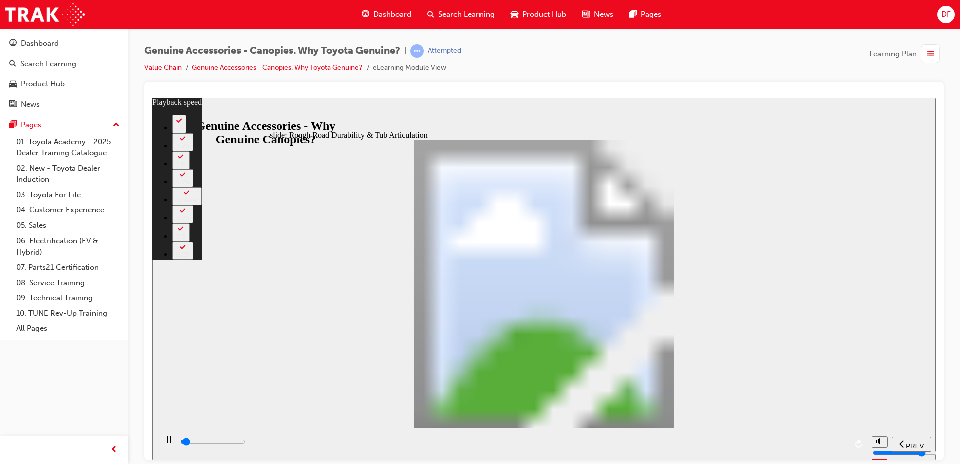
type input "0"
type input "1300"
type input "0"
type input "1300"
type input "0"
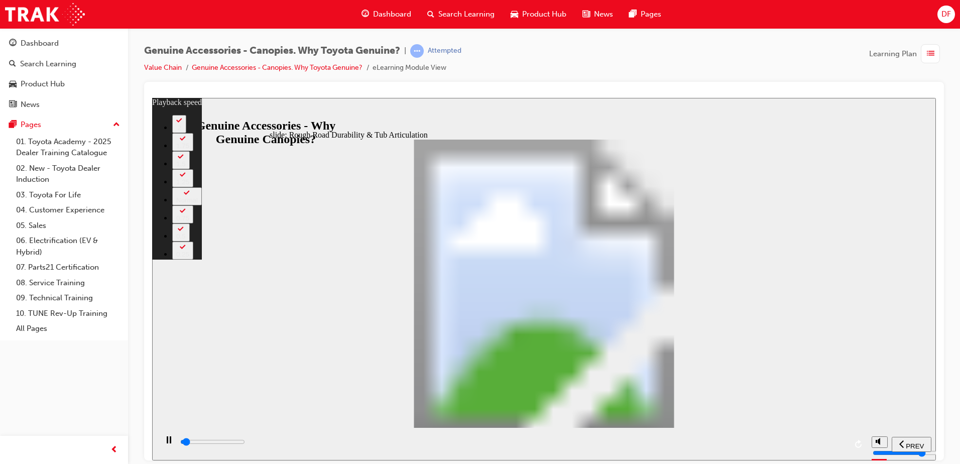
type input "1300"
type input "0"
type input "1300"
type input "0"
type input "1300"
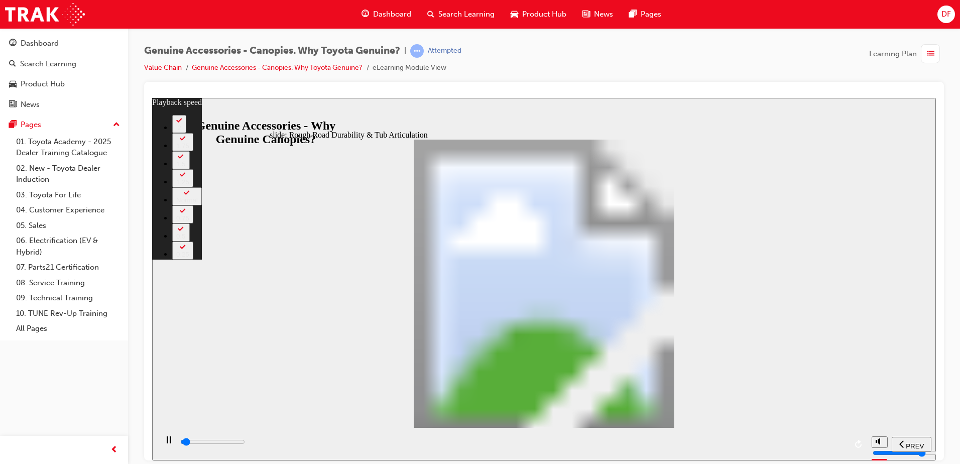
type input "0"
type input "1300"
type input "0"
type input "1400"
type input "0"
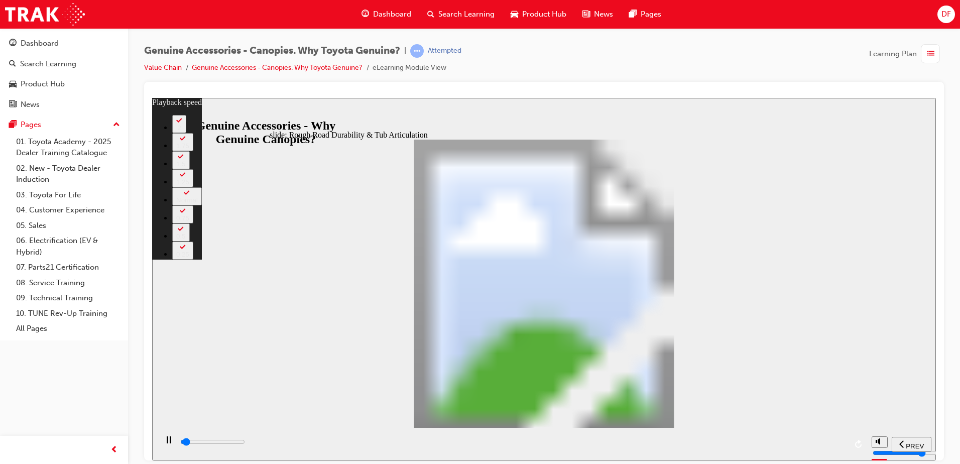
type input "1400"
type input "0"
type input "1400"
type input "0"
type input "1400"
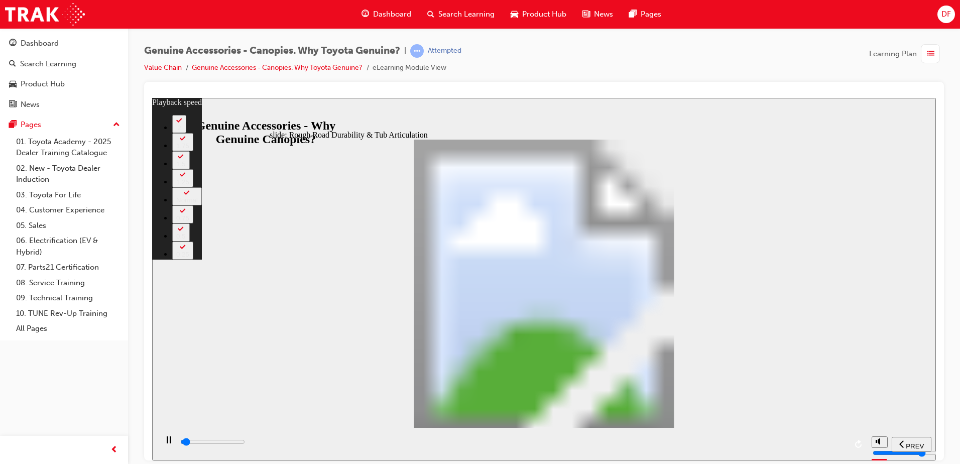
type input "0"
type input "1400"
type input "0"
type input "1400"
type input "0"
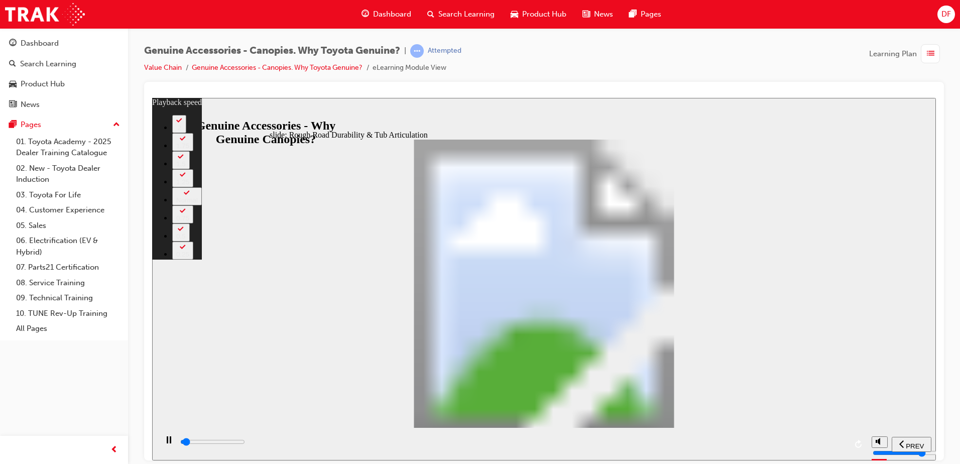
type input "1500"
type input "0"
type input "1500"
type input "0"
type input "1500"
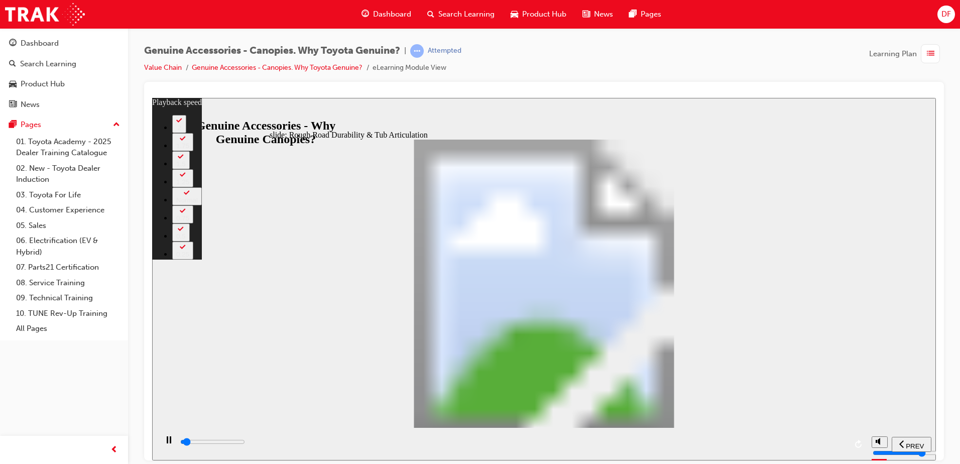
type input "0"
type input "1500"
type input "0"
type input "1500"
type input "0"
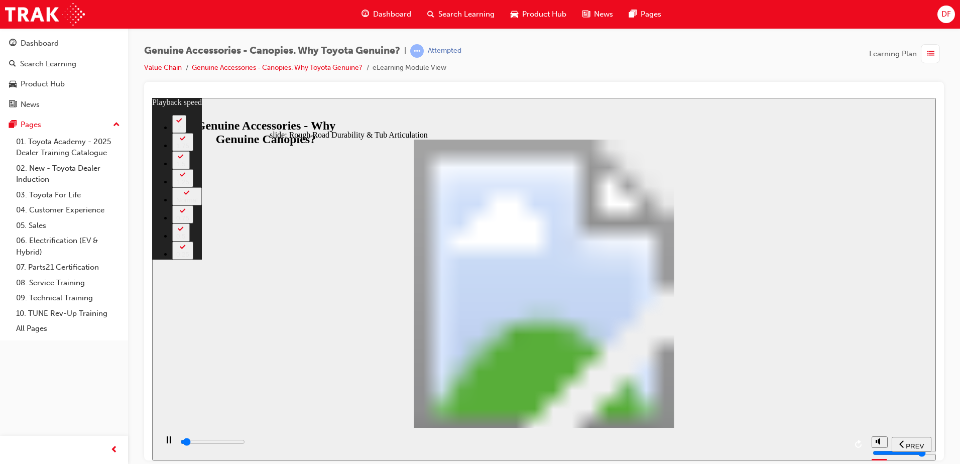
type input "1500"
type input "0"
type input "1600"
type input "1"
type input "1600"
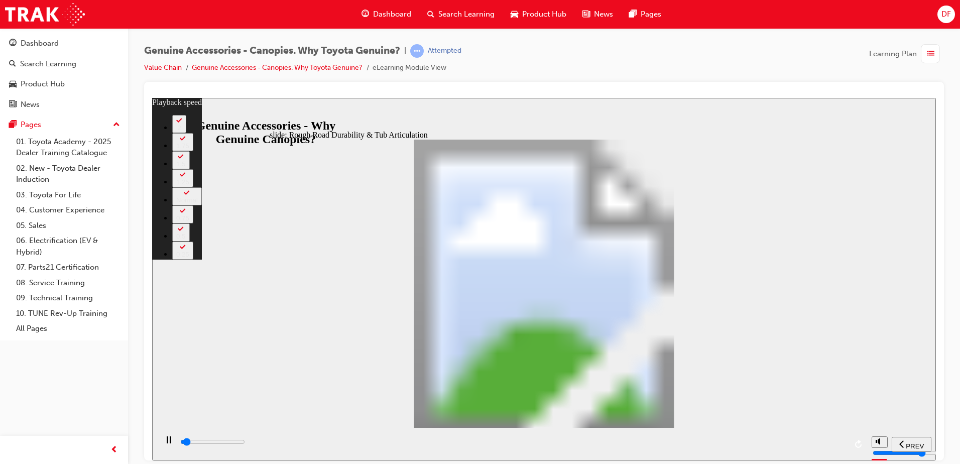
type input "1"
type input "1600"
type input "1"
type input "1600"
type input "1"
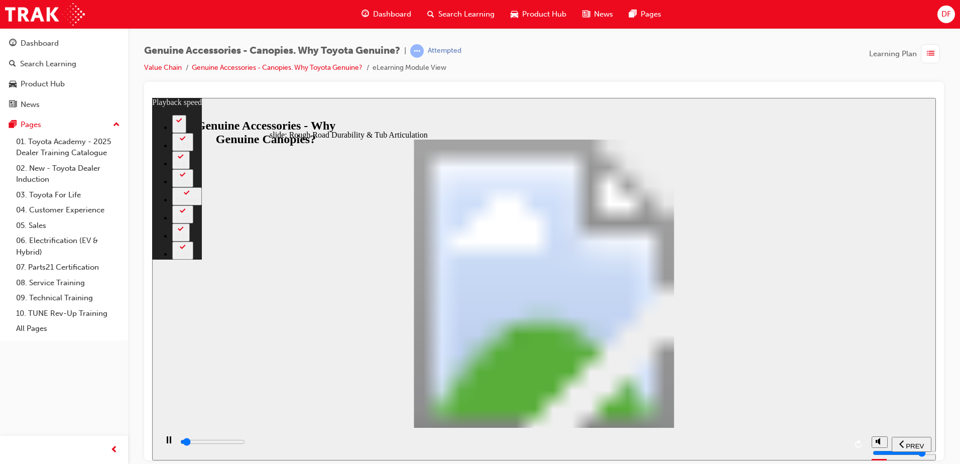
type input "1600"
type input "1"
type input "1600"
type input "1"
type input "1700"
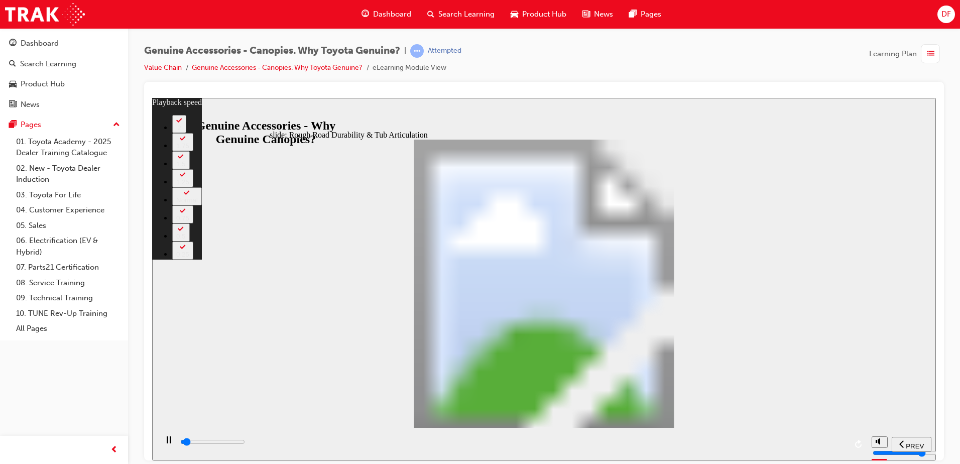
type input "1"
type input "1700"
type input "1"
type input "1700"
type input "1"
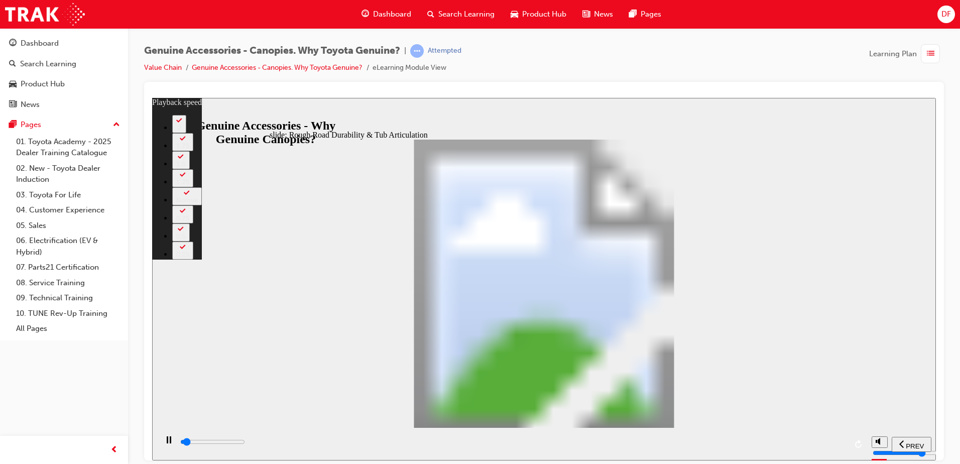
type input "1700"
type input "1"
type input "1700"
type input "1"
type input "1700"
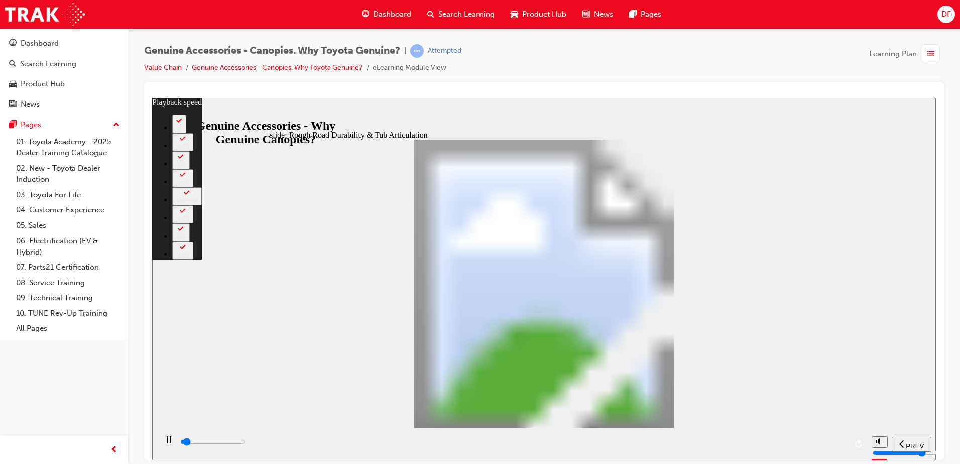
type input "1"
type input "1800"
type input "1"
type input "1800"
type input "1"
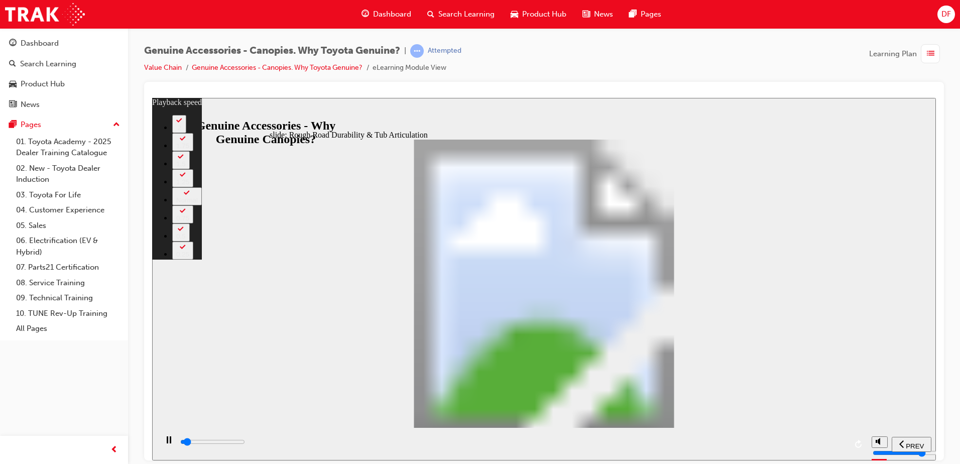
type input "1800"
type input "1"
type input "1800"
type input "1"
type input "1800"
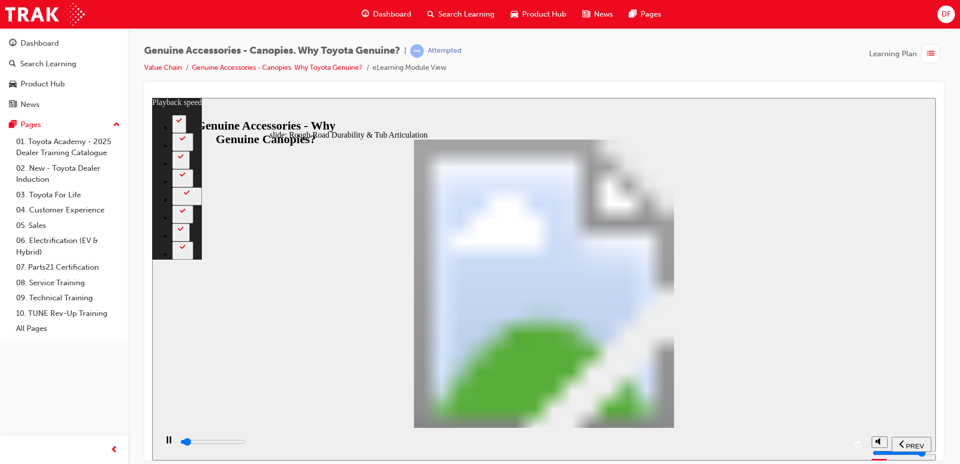
type input "1"
type input "1800"
type input "1"
type input "1900"
type input "1"
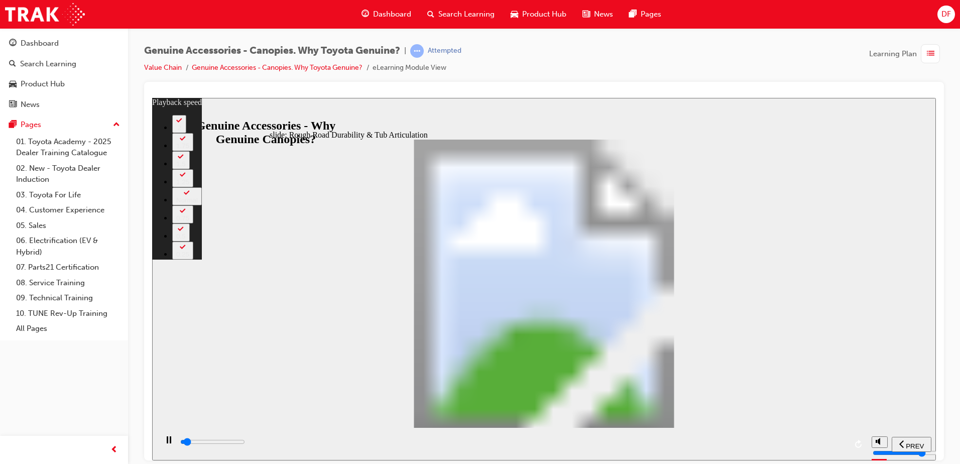
type input "1900"
type input "1"
type input "1900"
type input "1"
type input "1900"
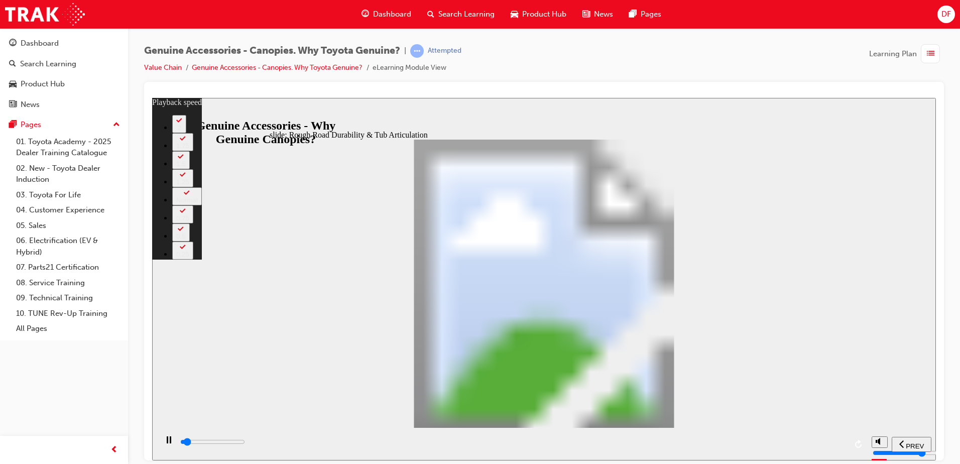
type input "1"
type input "1900"
type input "1"
type input "1900"
type input "1"
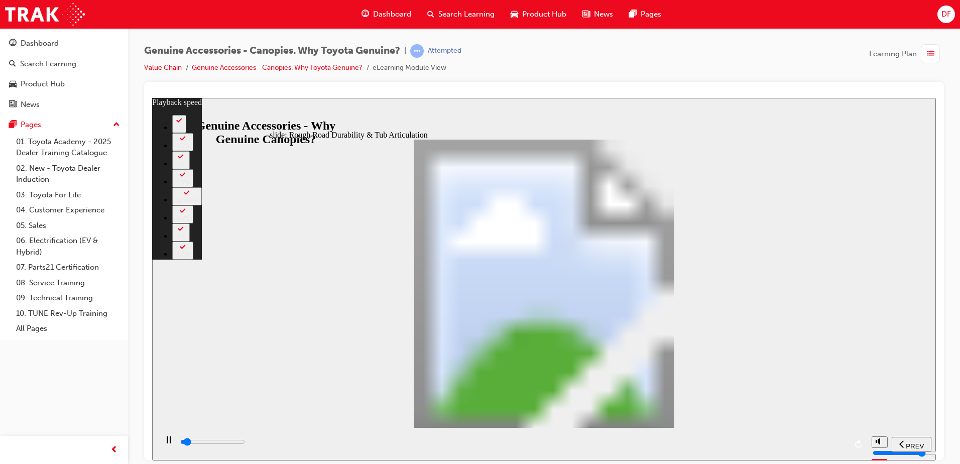
type input "2000"
type input "1"
type input "2000"
type input "1"
type input "2000"
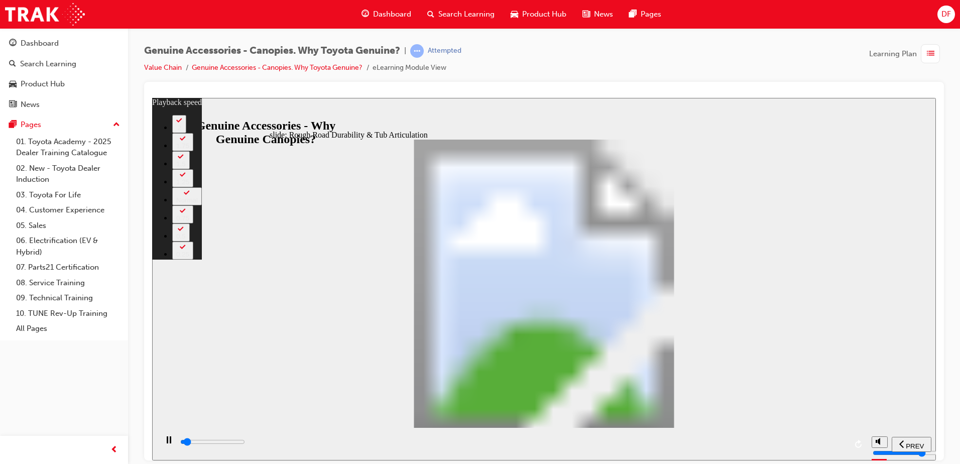
type input "1"
type input "2000"
type input "1"
type input "2000"
type input "1"
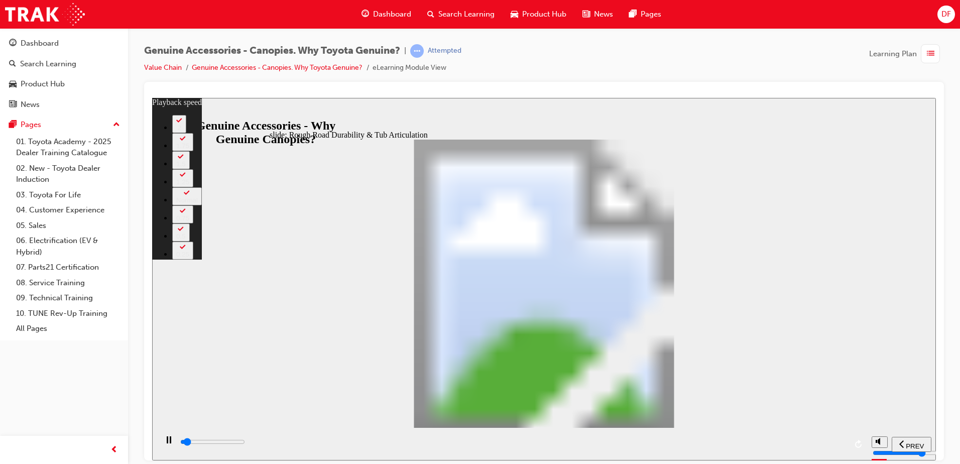
type input "2100"
type input "1"
type input "2100"
type input "1"
type input "2100"
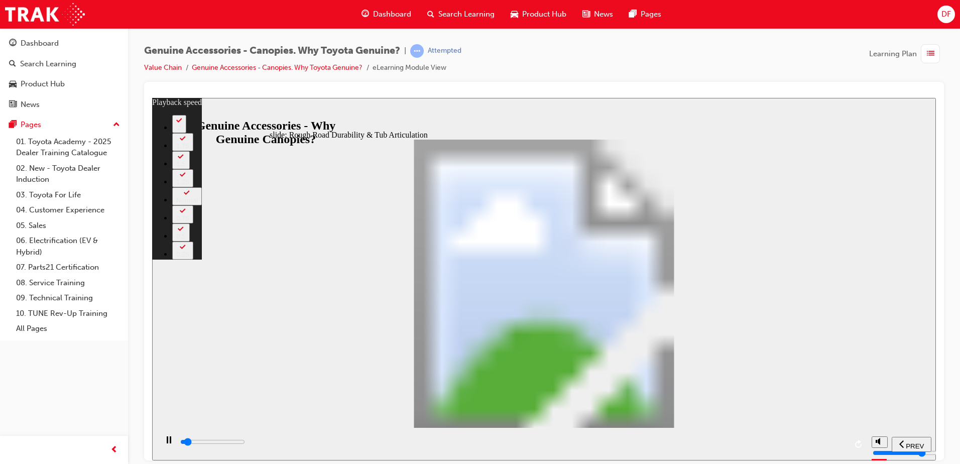
type input "1"
type input "2100"
type input "1"
type input "2100"
type input "1"
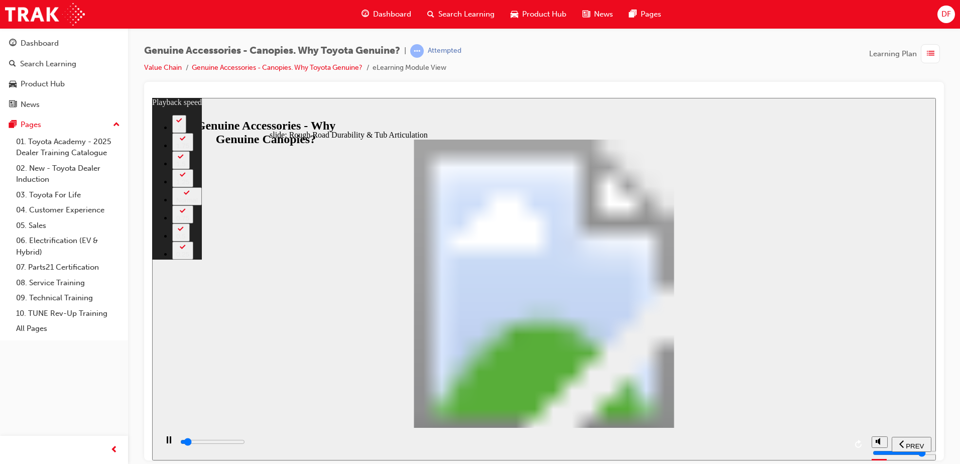
type input "2100"
type input "1"
type input "2200"
type input "1"
type input "2200"
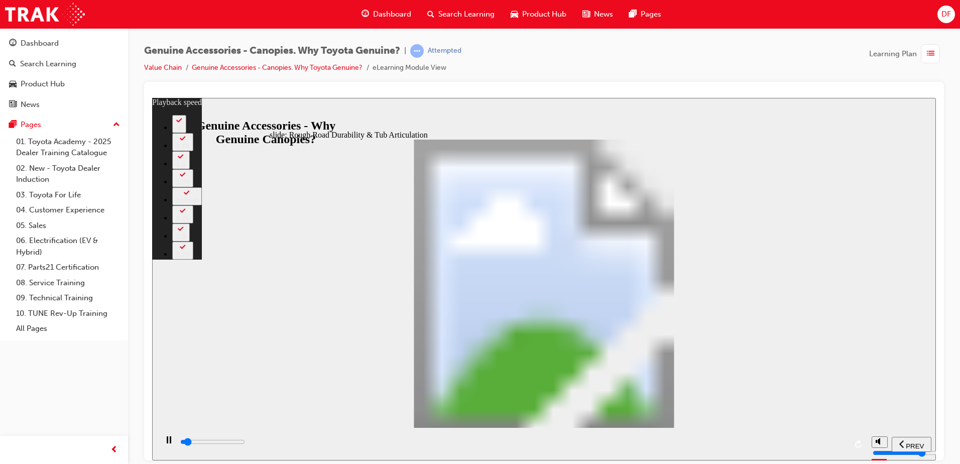
type input "1"
type input "2200"
type input "1"
type input "2200"
type input "1"
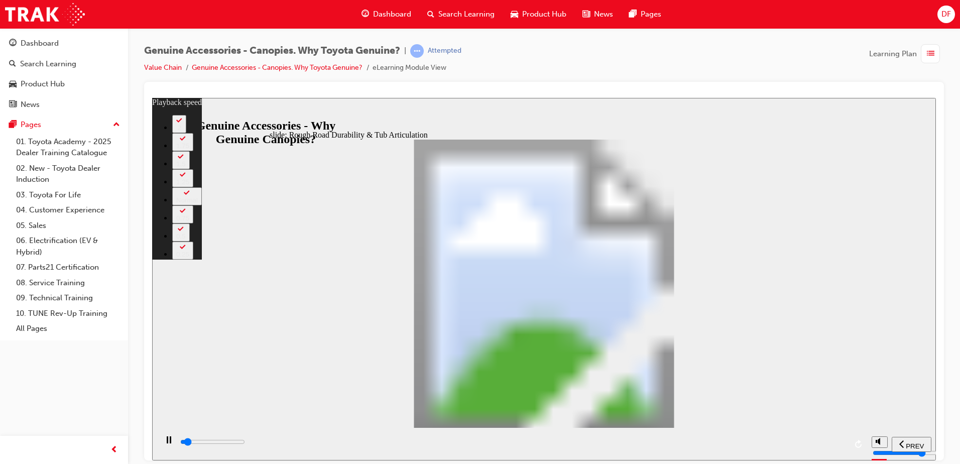
type input "2200"
type input "1"
type input "2200"
type input "1"
type input "2300"
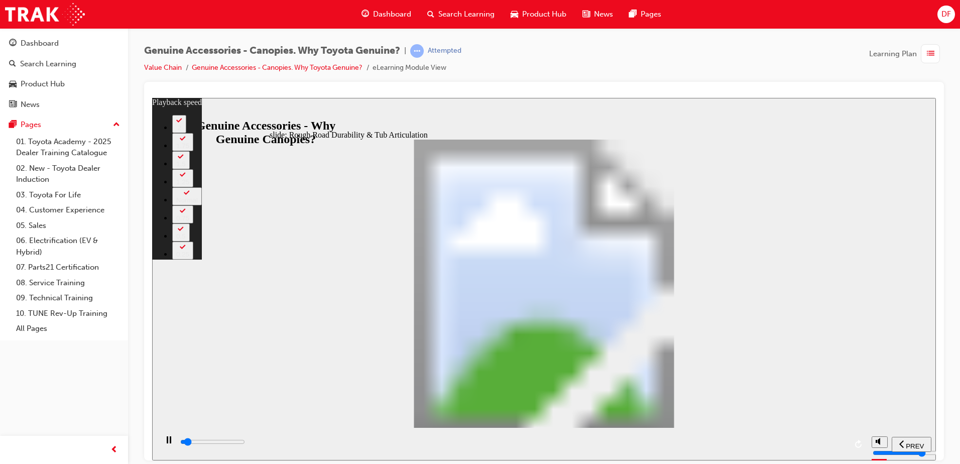
type input "1"
type input "2400"
type input "1"
type input "2600"
type input "2"
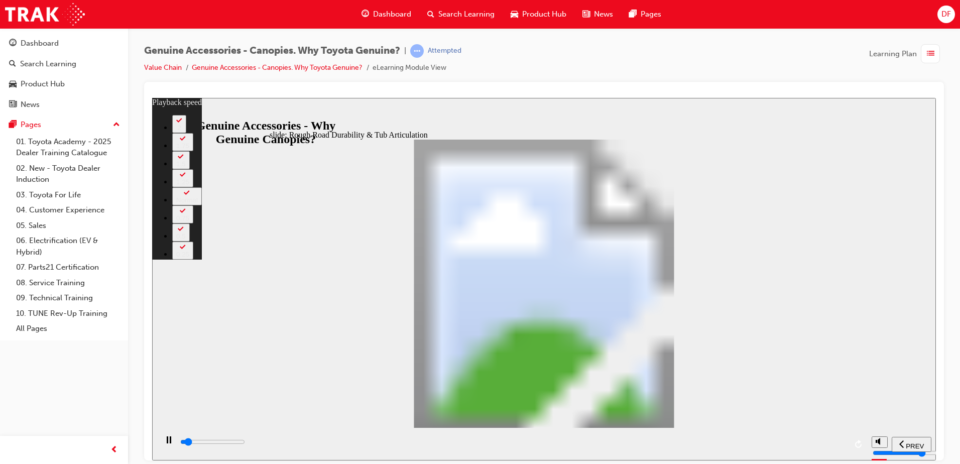
type input "2700"
type input "2"
type input "2900"
type input "2"
type input "3200"
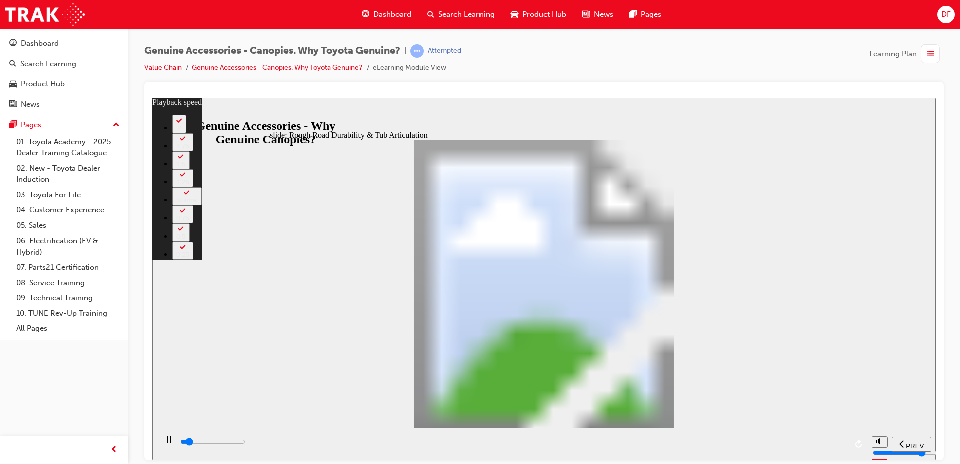
type input "2"
type input "3400"
type input "2"
type input "3700"
type input "3"
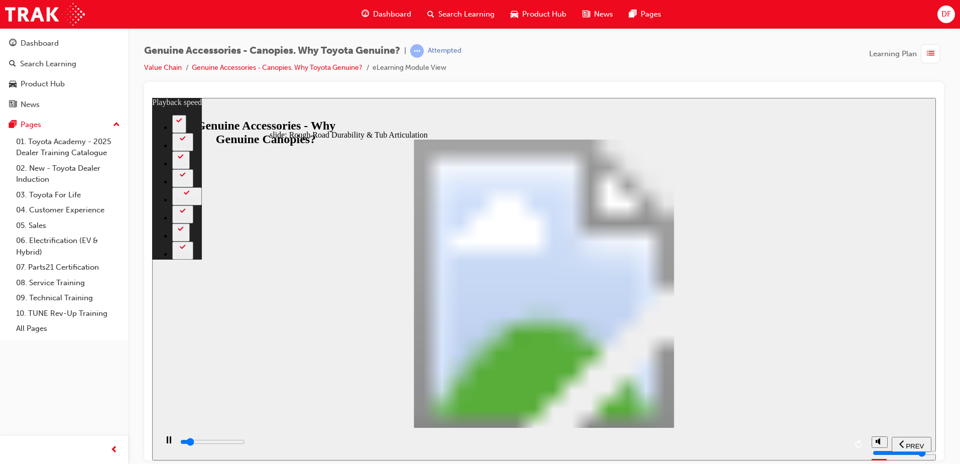
type input "3900"
type input "3"
type input "4200"
type input "3"
type input "4400"
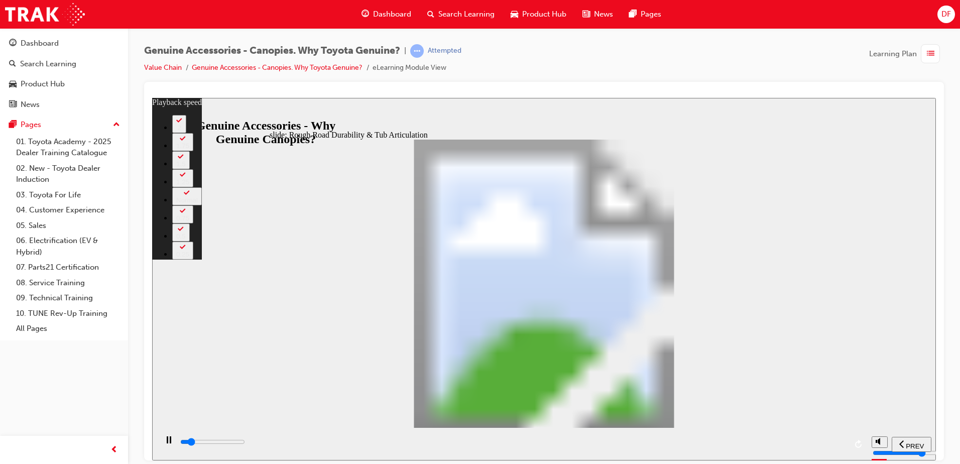
type input "3"
type input "4500"
type input "3"
type input "4600"
type input "3"
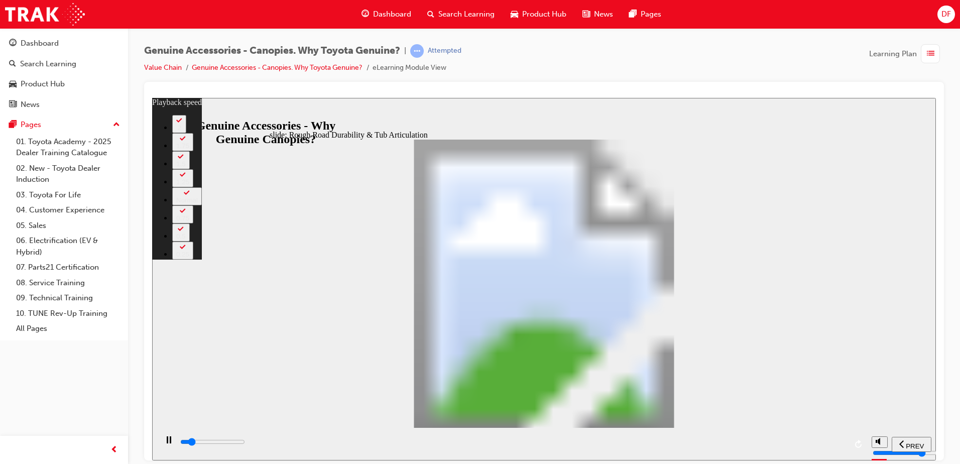
type input "4700"
type input "4"
type input "5000"
type input "4"
type input "5100"
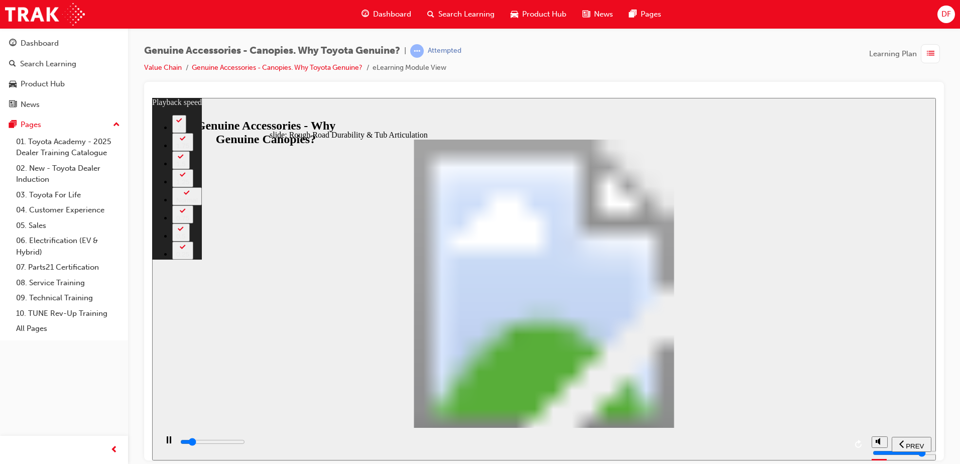
type input "4"
type input "5300"
type input "4"
type input "5500"
type input "4"
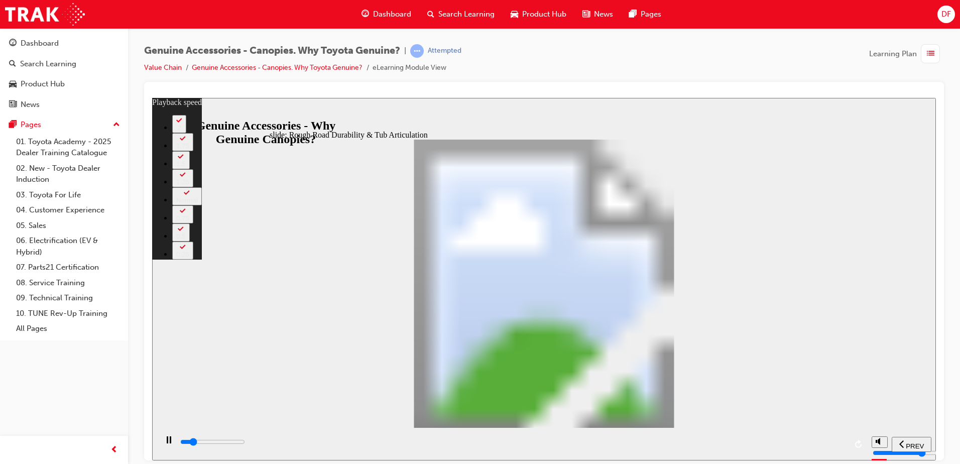
type input "5800"
type input "5"
type input "6100"
type input "5"
type input "6300"
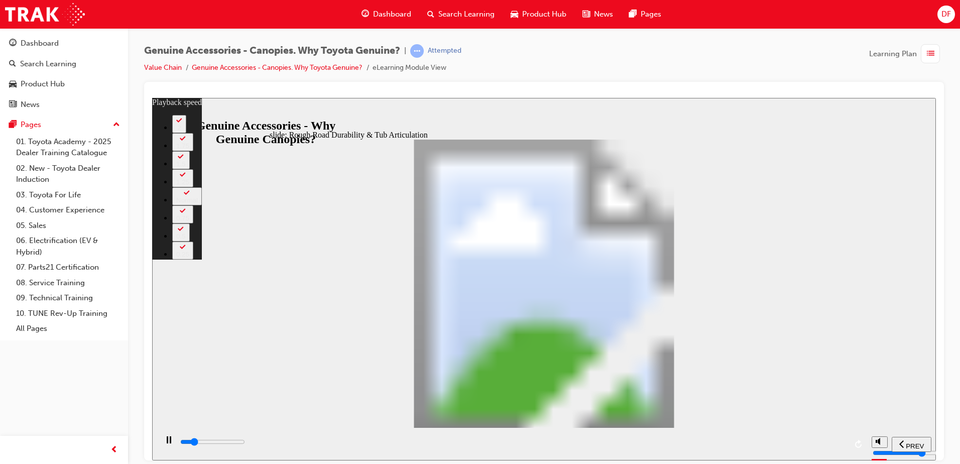
type input "5"
type input "6600"
type input "6"
type input "6900"
type input "6"
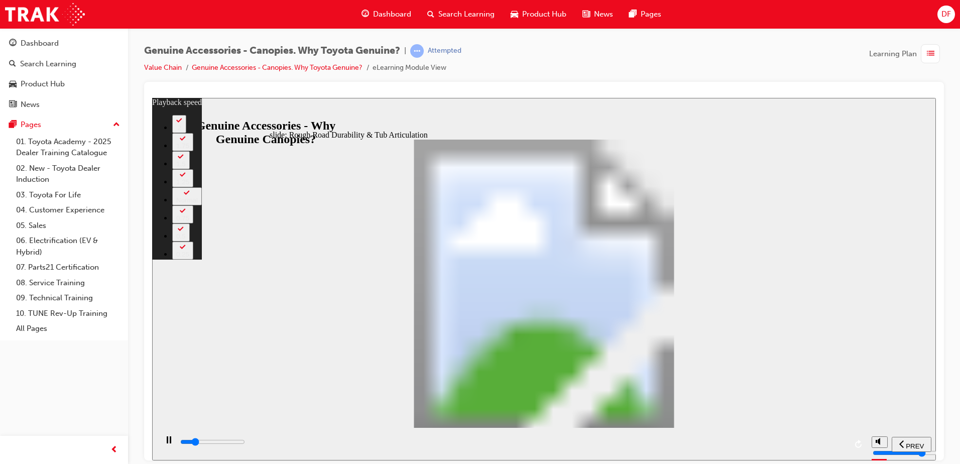
type input "7100"
type input "6"
type input "7400"
type input "6"
type input "7700"
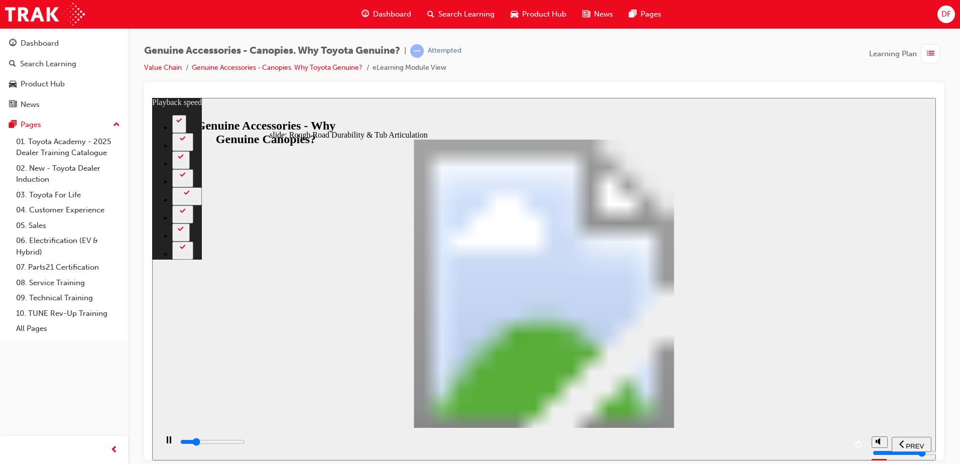
type input "7"
drag, startPoint x: 292, startPoint y: 359, endPoint x: 519, endPoint y: 354, distance: 226.6
type input "7900"
type input "7"
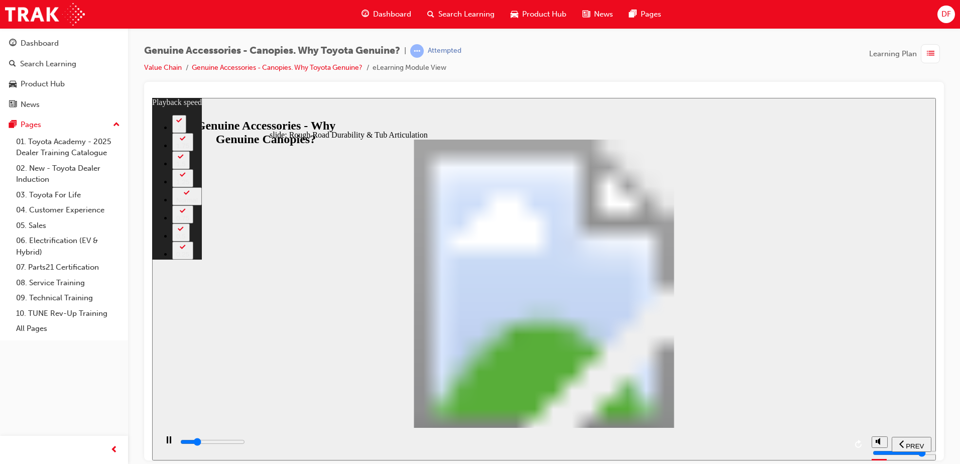
type input "8200"
type input "7"
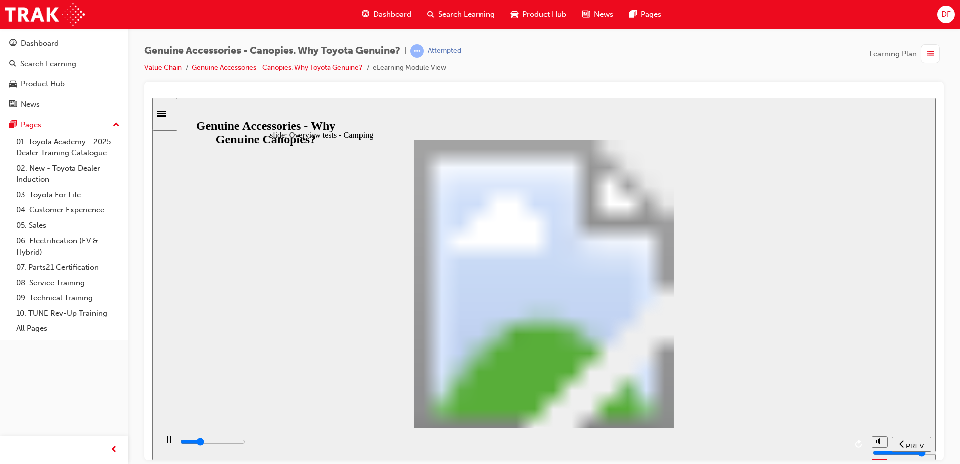
drag, startPoint x: 729, startPoint y: 201, endPoint x: 745, endPoint y: 208, distance: 17.3
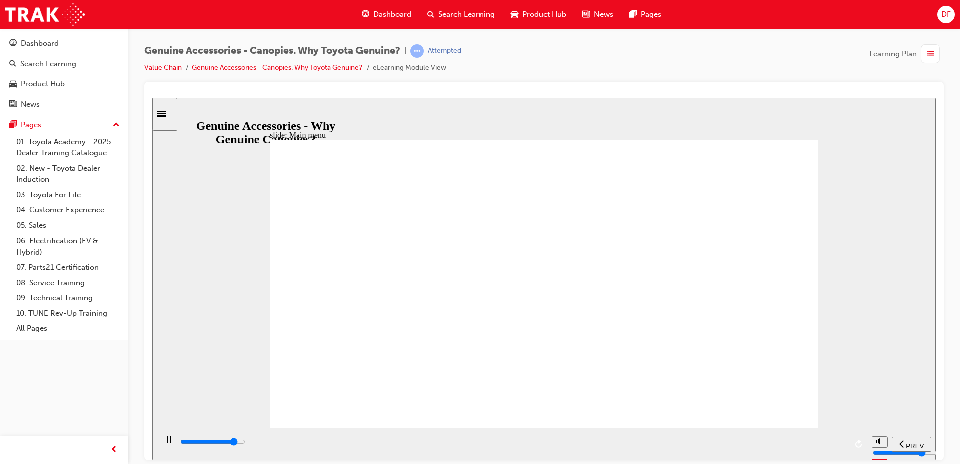
drag, startPoint x: 537, startPoint y: 205, endPoint x: 442, endPoint y: 205, distance: 94.9
drag, startPoint x: 534, startPoint y: 209, endPoint x: 628, endPoint y: 208, distance: 93.4
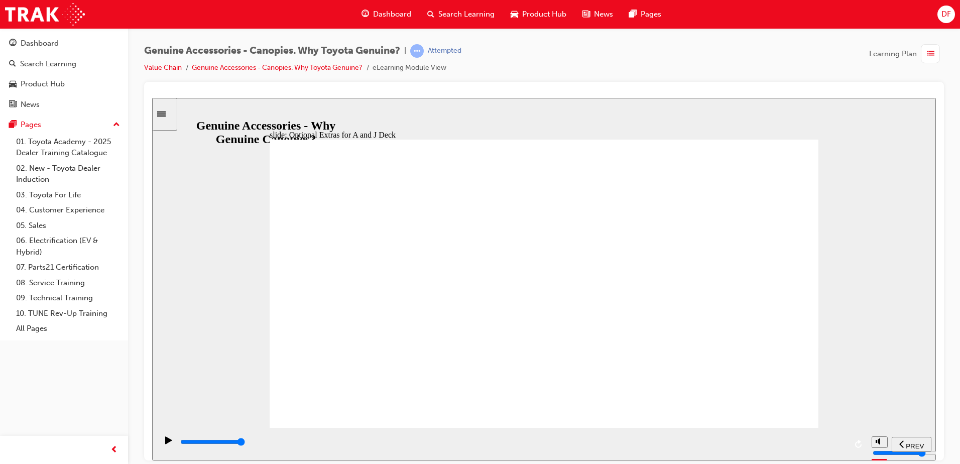
drag, startPoint x: 527, startPoint y: 240, endPoint x: 457, endPoint y: 243, distance: 70.4
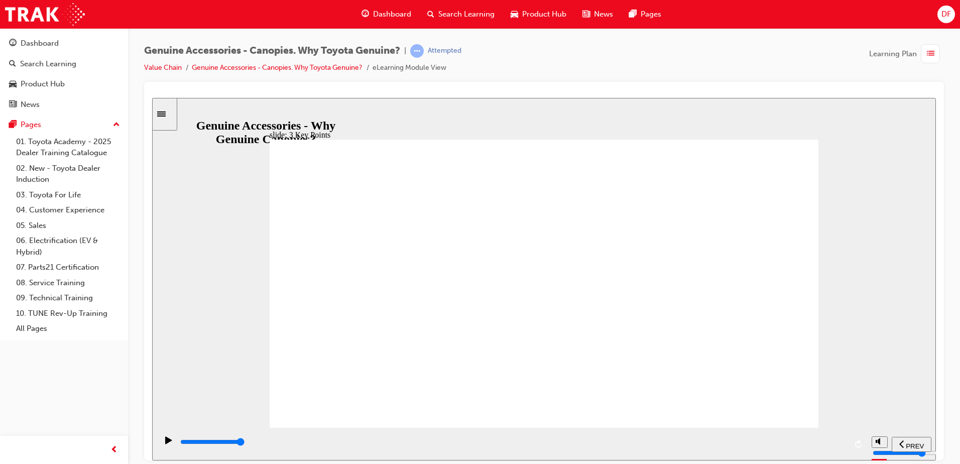
click at [905, 444] on span "SUBMIT" at bounding box center [900, 446] width 25 height 8
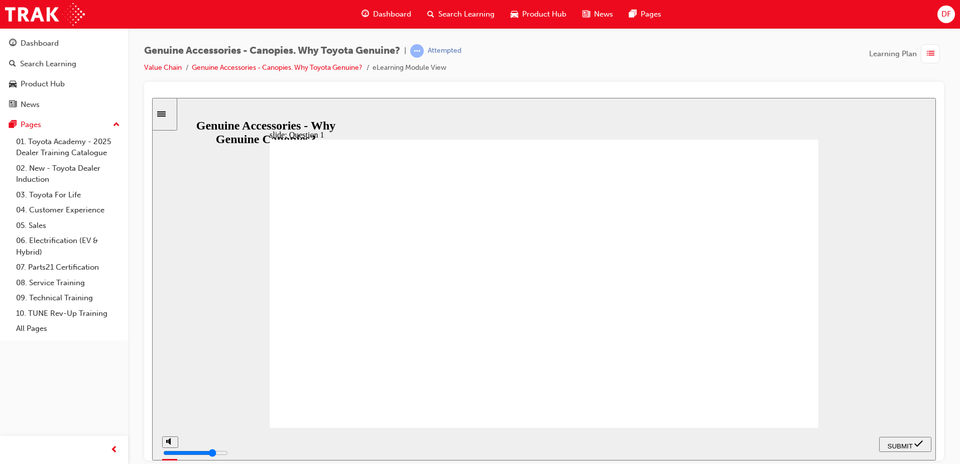
click at [892, 443] on span "SUBMIT" at bounding box center [900, 446] width 25 height 8
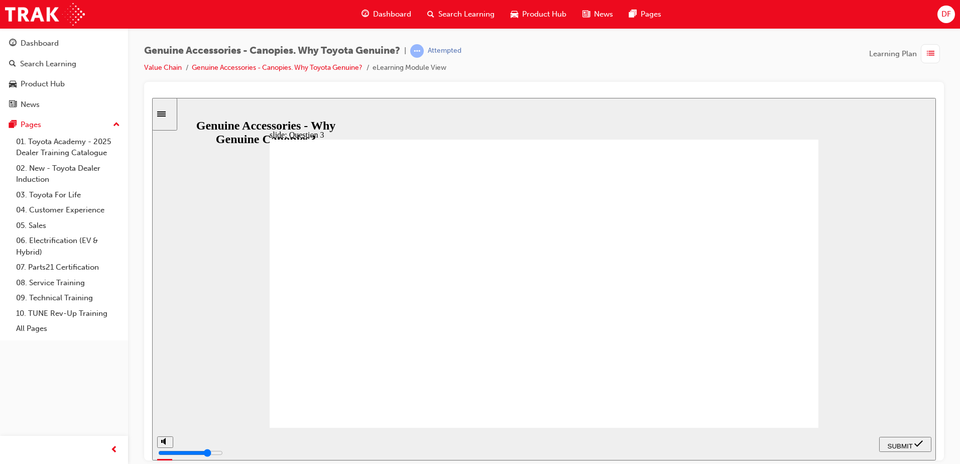
click at [900, 442] on span "SUBMIT" at bounding box center [900, 446] width 25 height 8
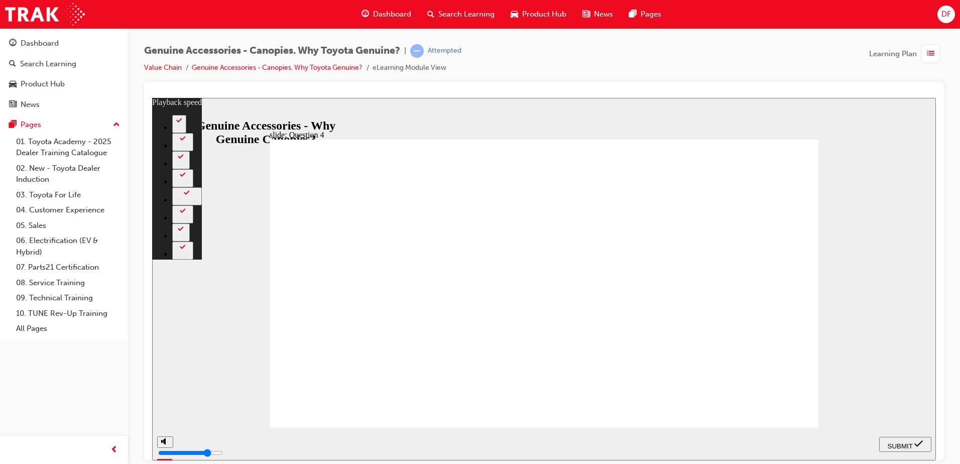
click at [892, 442] on span "SUBMIT" at bounding box center [900, 446] width 25 height 8
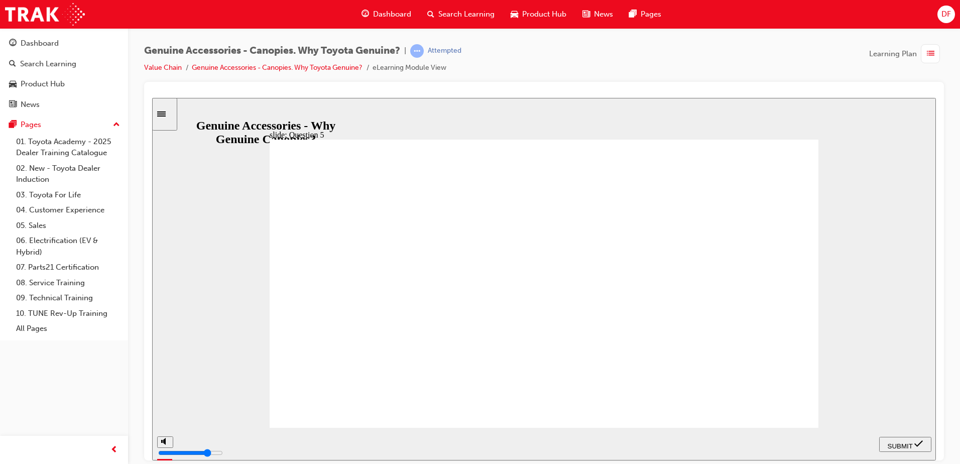
click at [901, 442] on span "SUBMIT" at bounding box center [900, 446] width 25 height 8
click at [913, 442] on span "SUBMIT" at bounding box center [900, 446] width 25 height 8
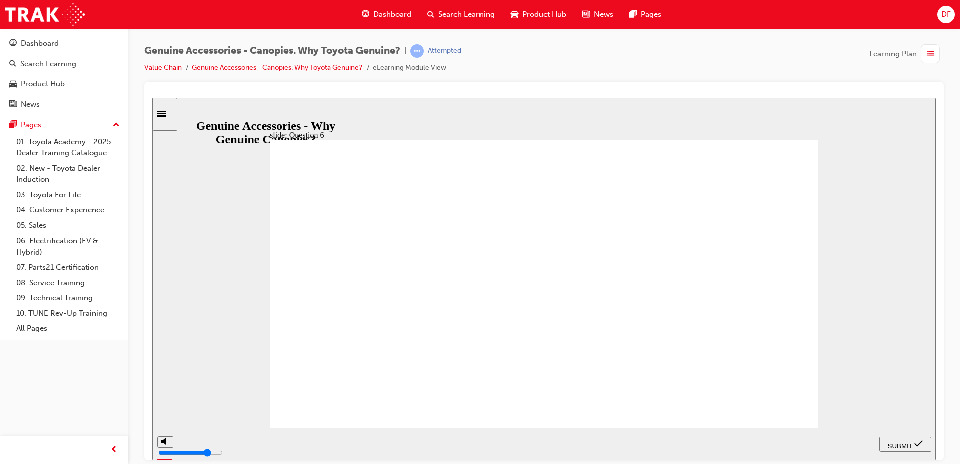
click at [898, 443] on span "SUBMIT" at bounding box center [900, 446] width 25 height 8
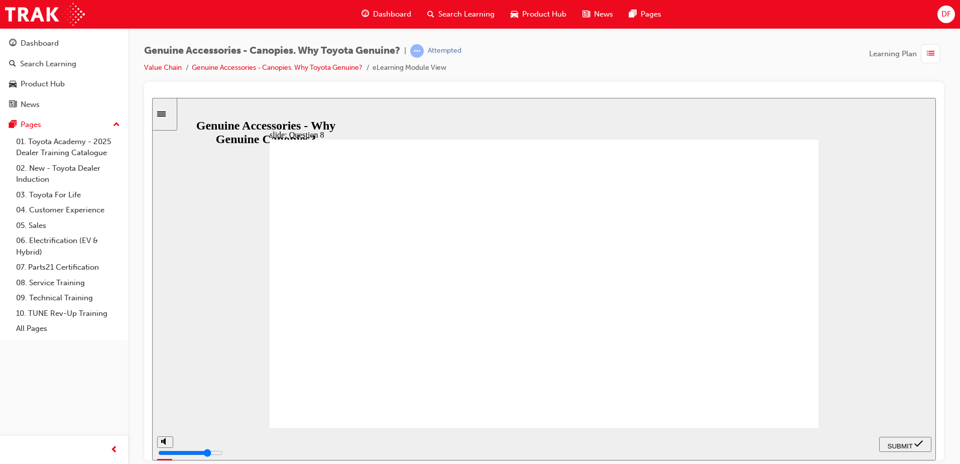
click at [904, 444] on span "SUBMIT" at bounding box center [900, 446] width 25 height 8
click at [902, 442] on span "SUBMIT" at bounding box center [900, 446] width 25 height 8
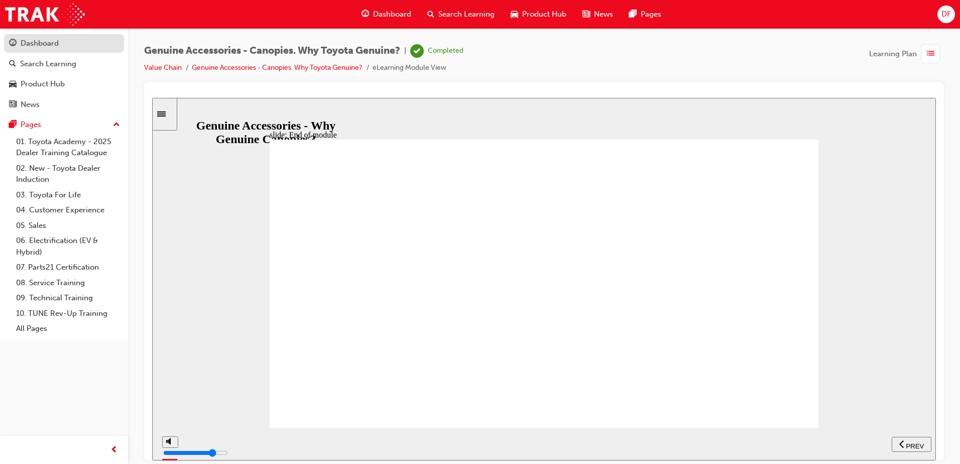
click at [43, 47] on div "Dashboard" at bounding box center [40, 44] width 38 height 12
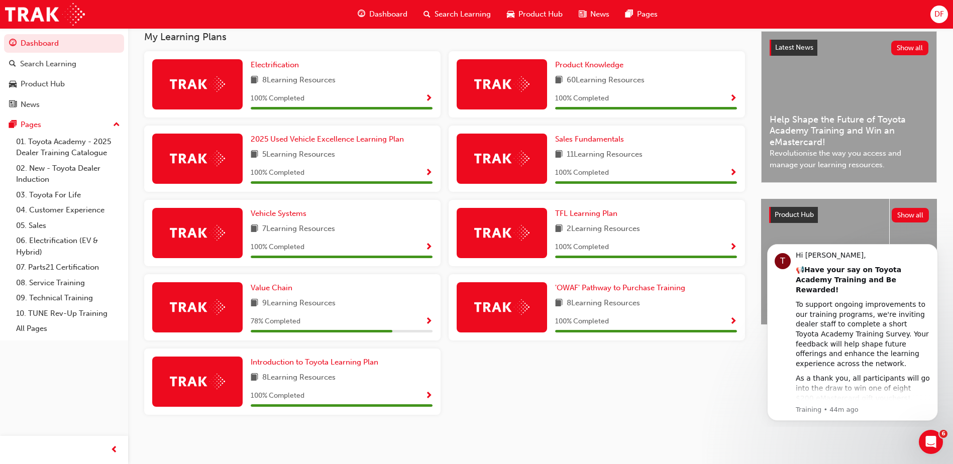
scroll to position [124, 0]
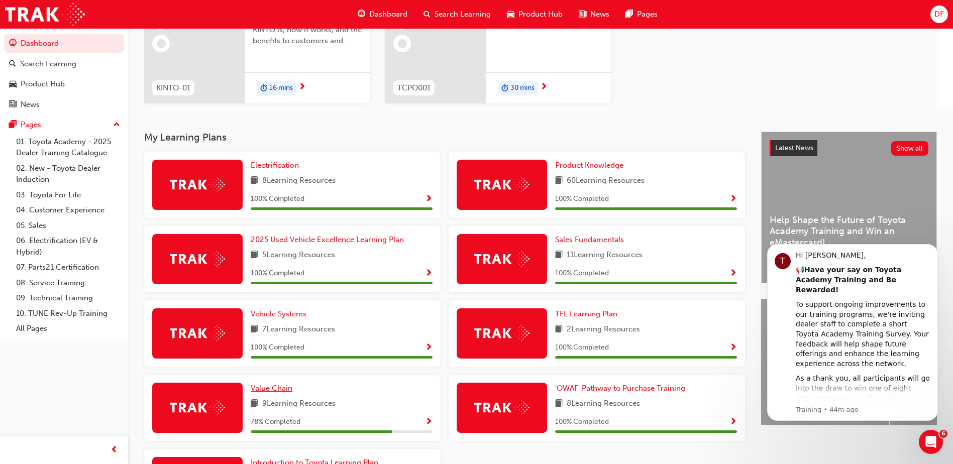
click at [274, 387] on span "Value Chain" at bounding box center [272, 388] width 42 height 9
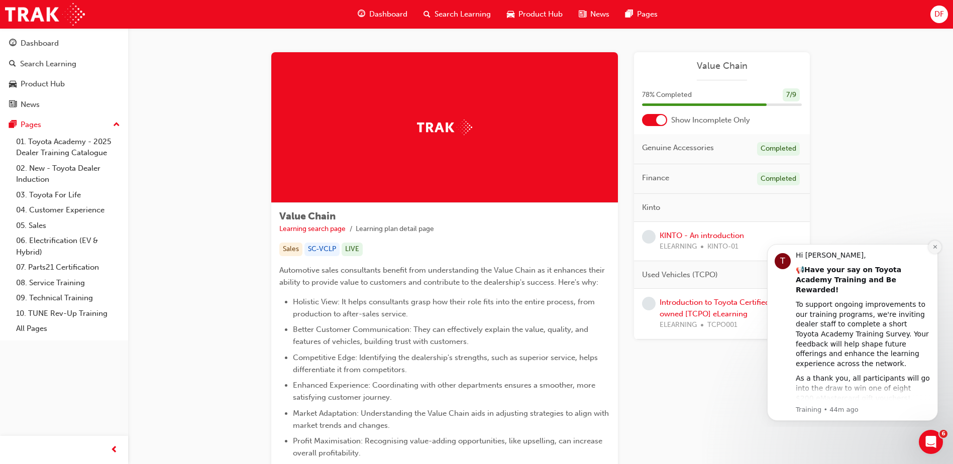
click at [935, 247] on icon "Dismiss notification" at bounding box center [935, 247] width 4 height 4
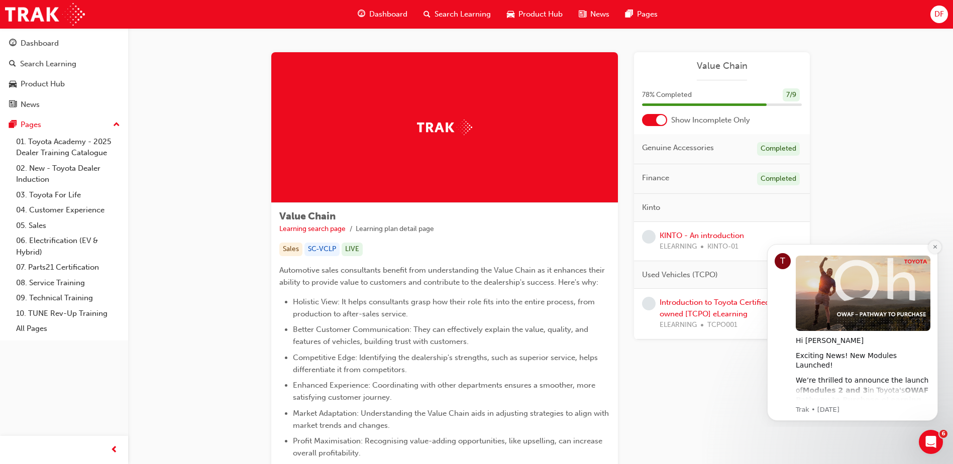
click at [933, 247] on icon "Dismiss notification" at bounding box center [935, 247] width 6 height 6
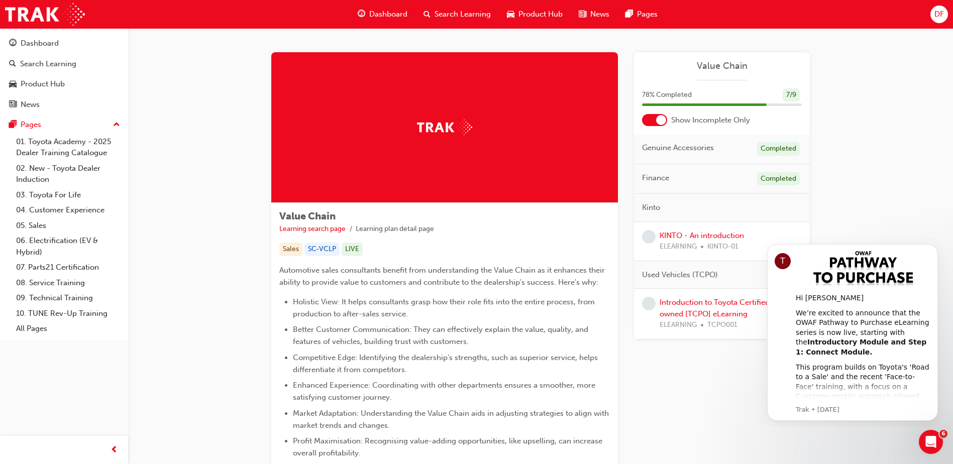
click at [933, 247] on icon "Dismiss notification" at bounding box center [935, 247] width 5 height 5
